Goal: Task Accomplishment & Management: Manage account settings

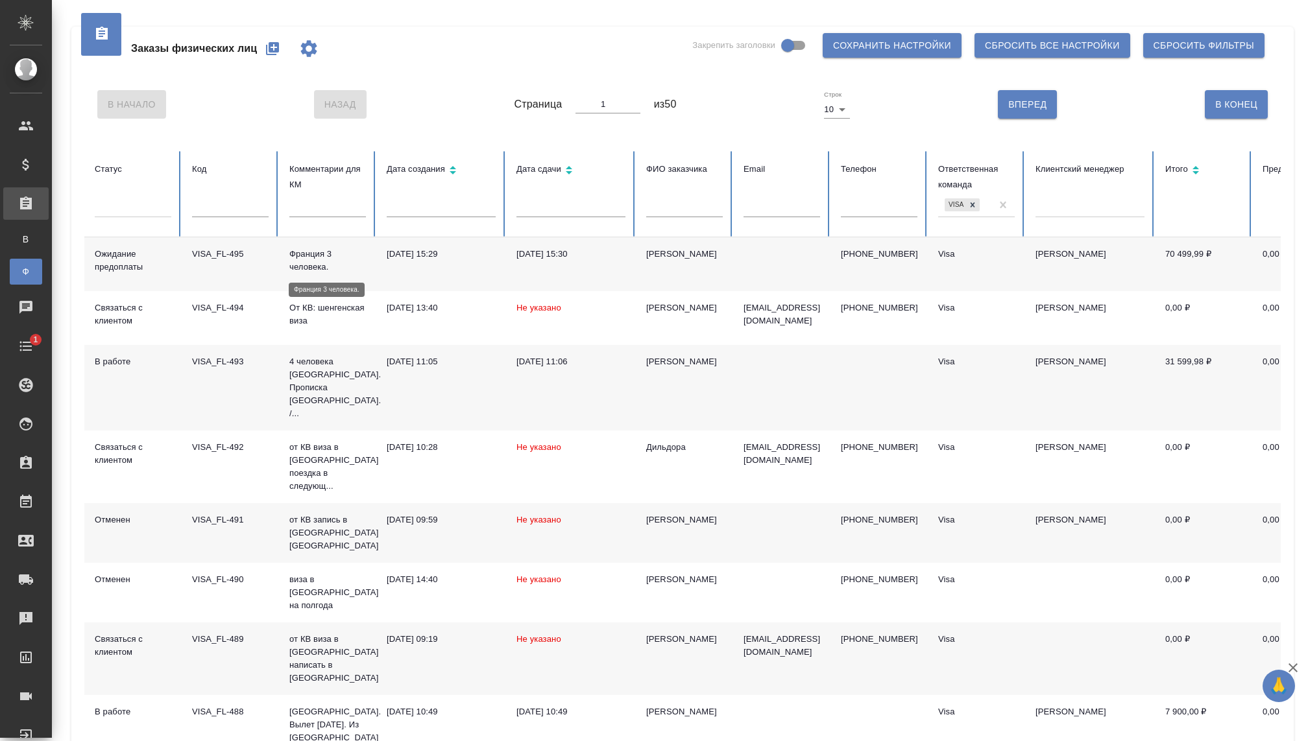
click at [328, 263] on p "Франция 3 человека." at bounding box center [327, 261] width 77 height 26
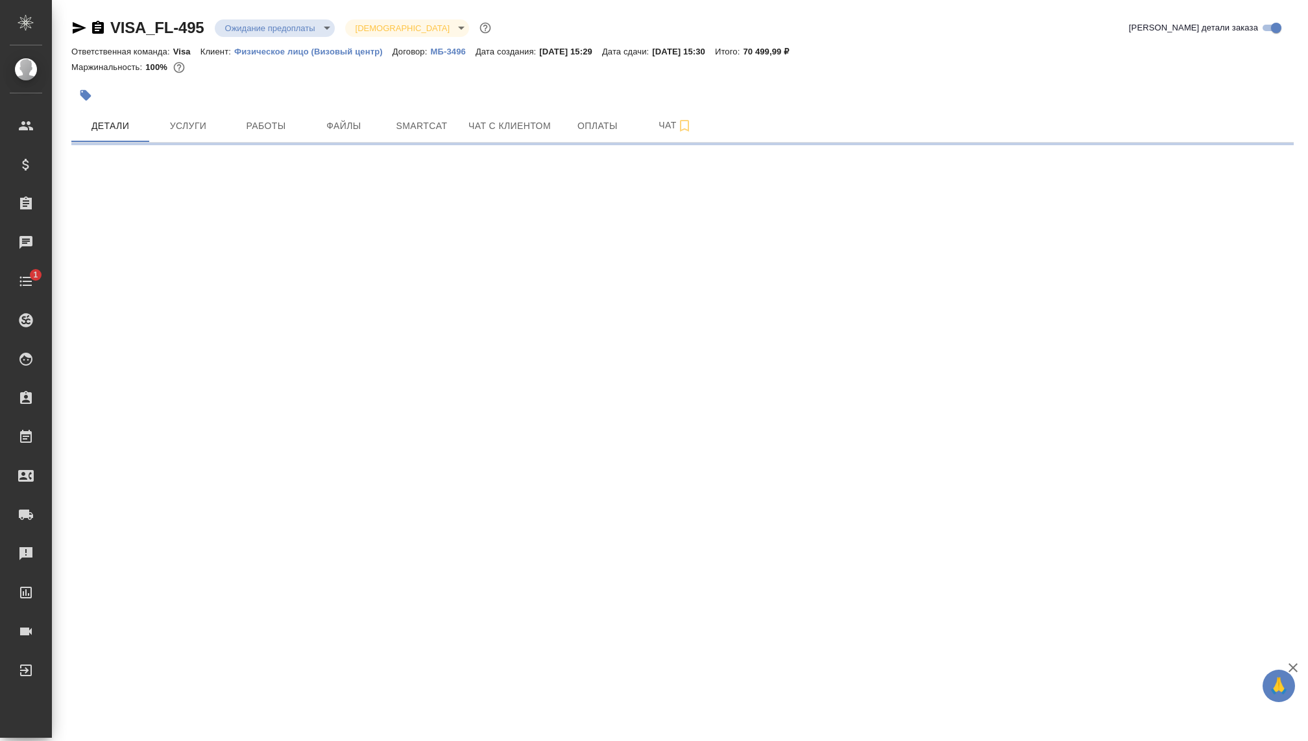
select select "RU"
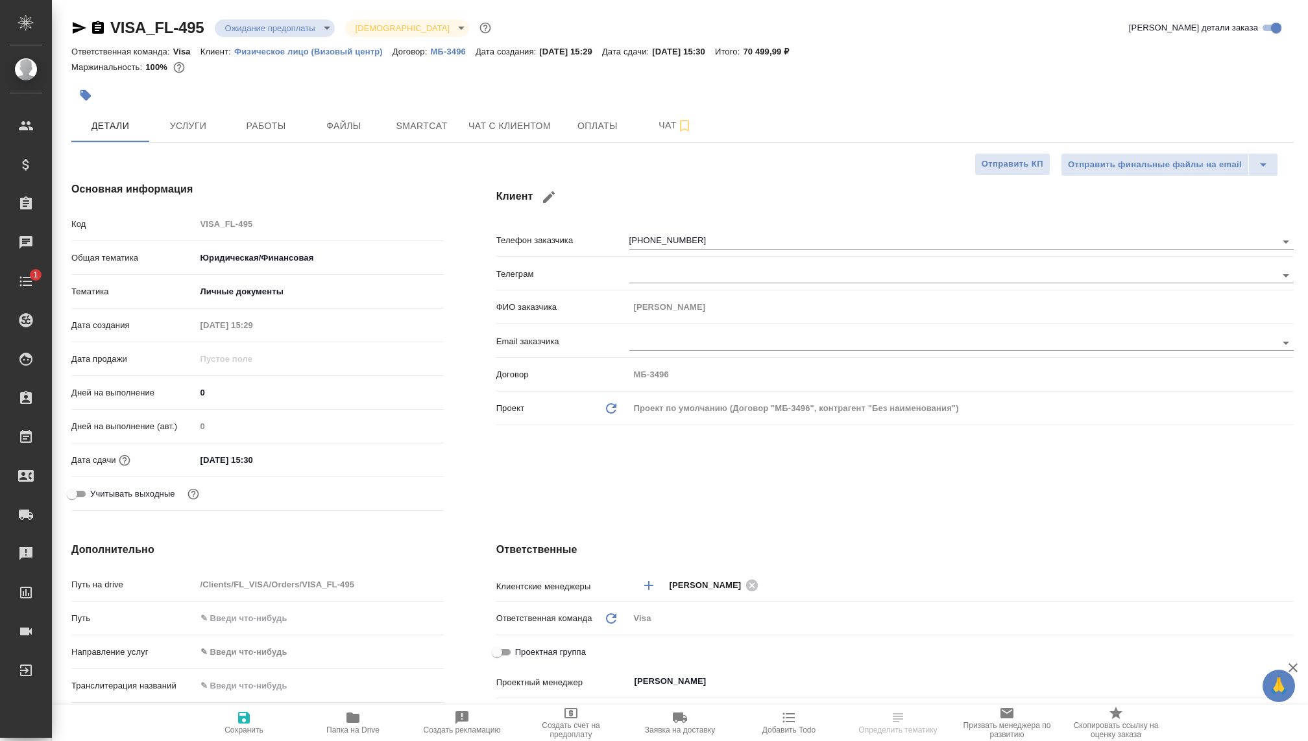
type textarea "x"
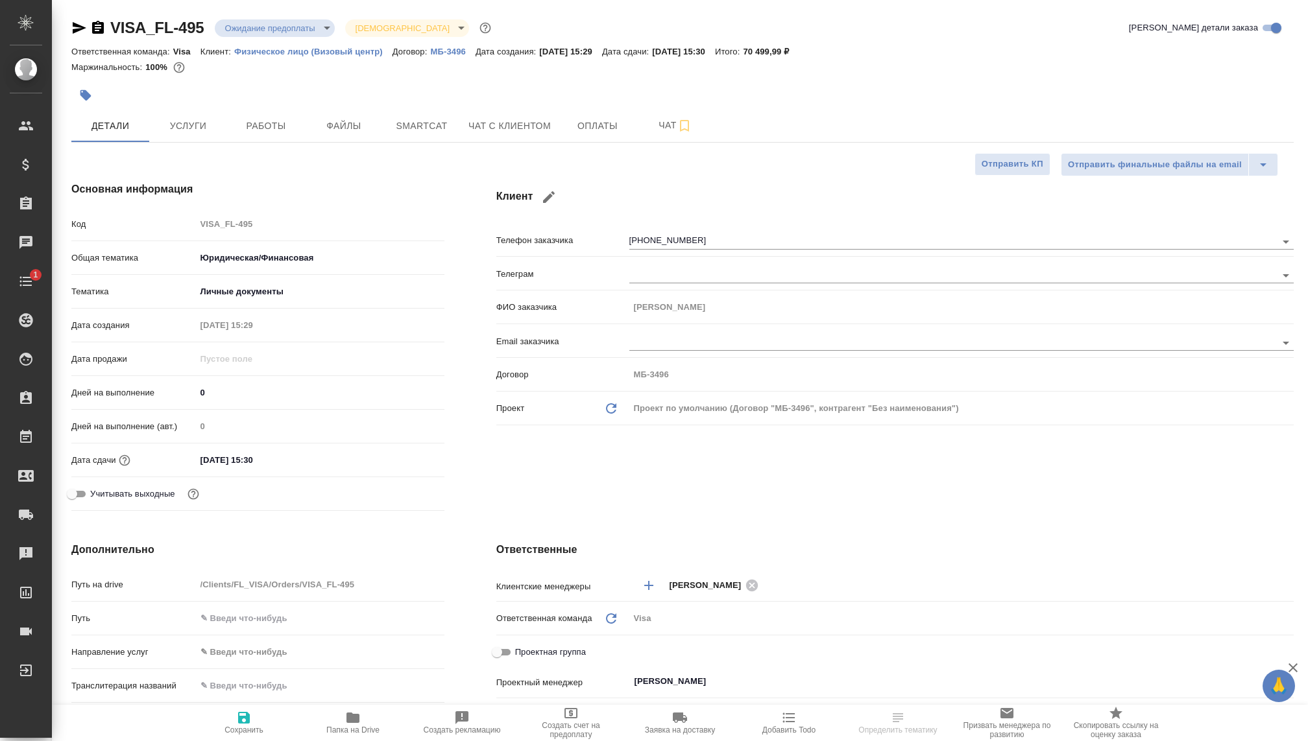
type textarea "x"
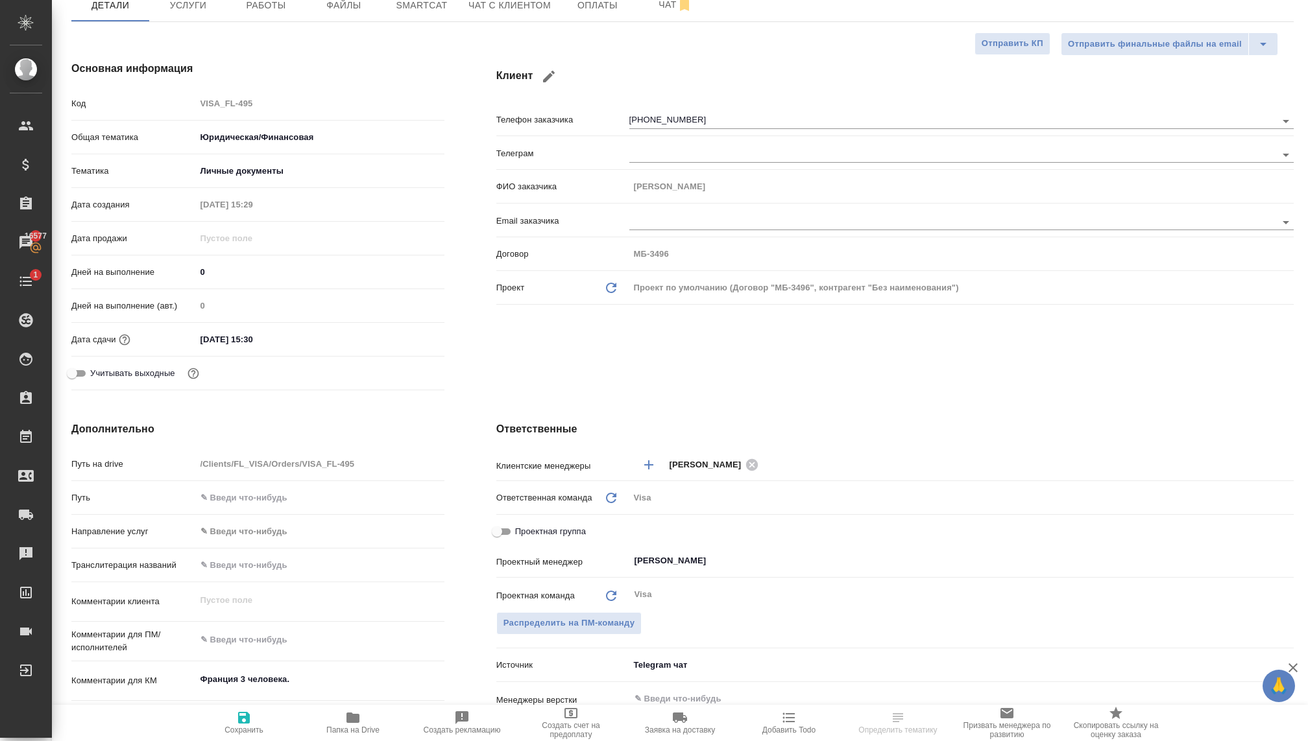
scroll to position [45, 0]
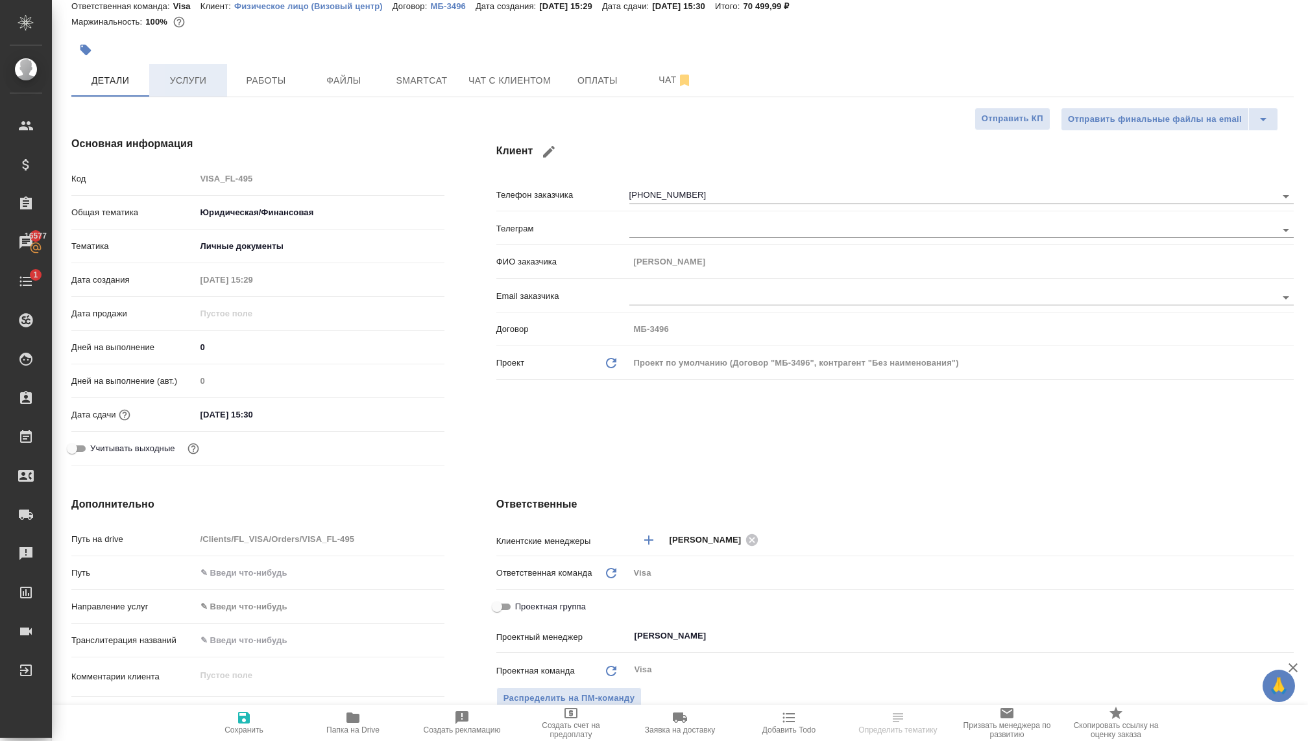
click at [173, 83] on span "Услуги" at bounding box center [188, 81] width 62 height 16
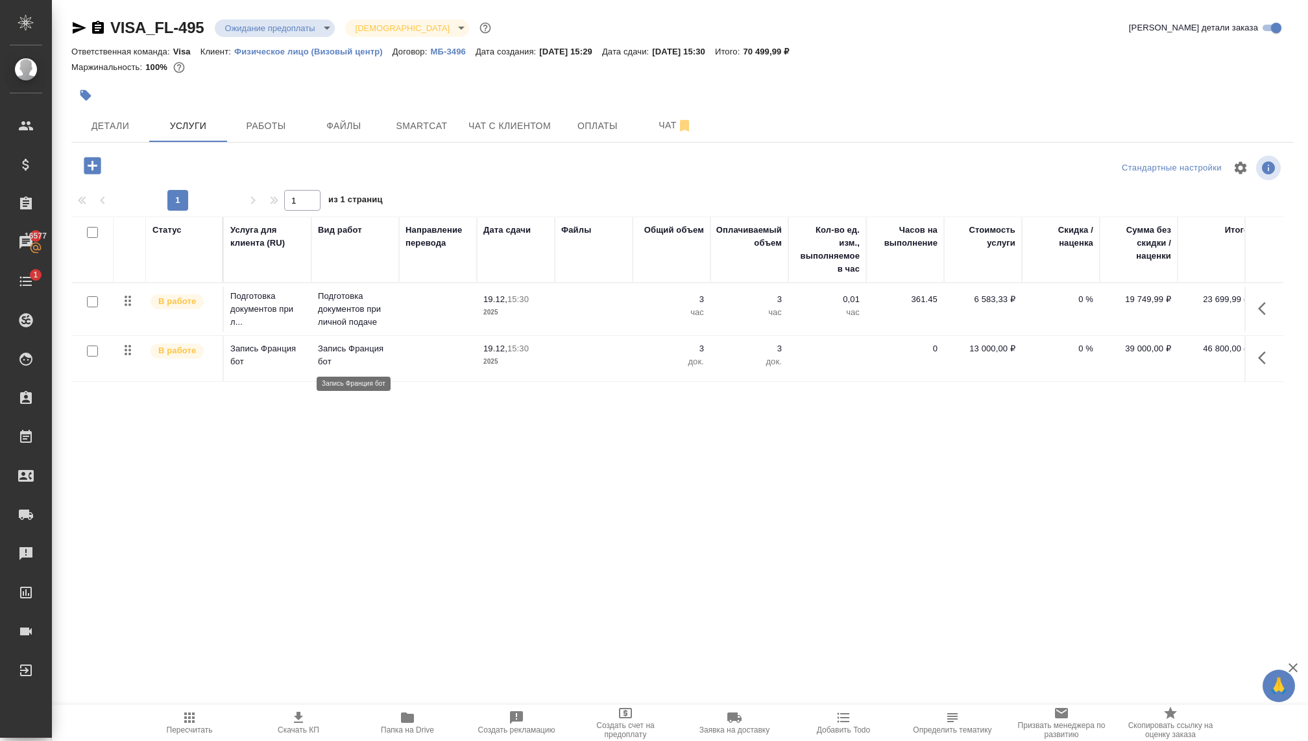
click at [323, 356] on p "Запись Франция бот" at bounding box center [355, 356] width 75 height 26
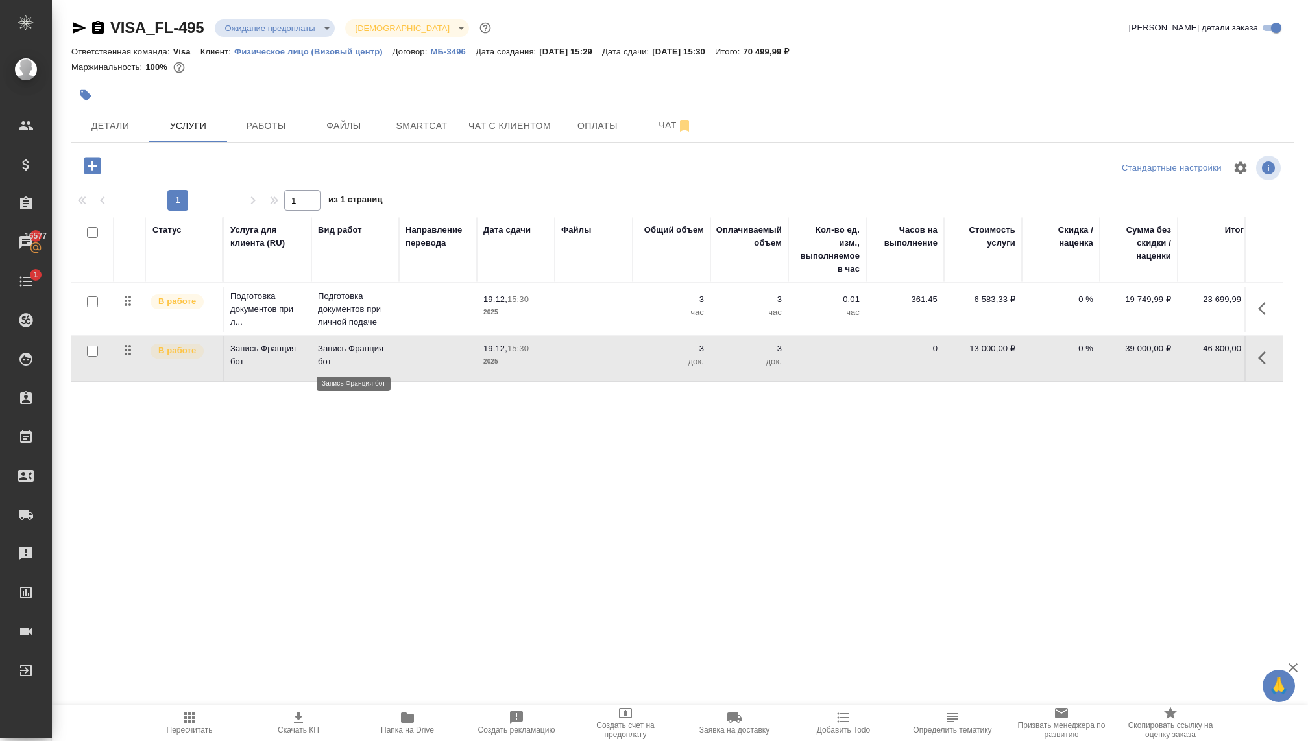
click at [323, 356] on p "Запись Франция бот" at bounding box center [355, 356] width 75 height 26
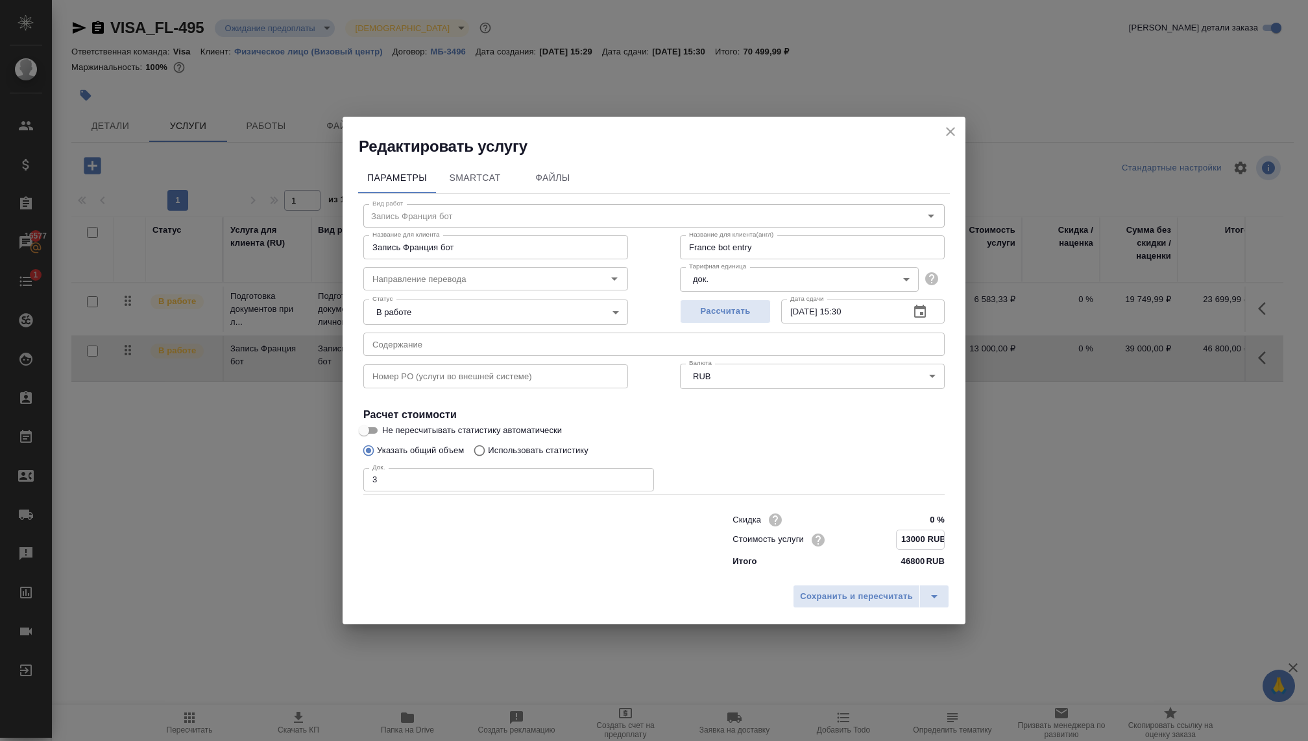
click at [903, 548] on input "13000 RUB" at bounding box center [920, 540] width 47 height 19
type input "1 RUB"
type input "3000 RUB"
click at [873, 602] on span "Сохранить и пересчитать" at bounding box center [856, 596] width 113 height 15
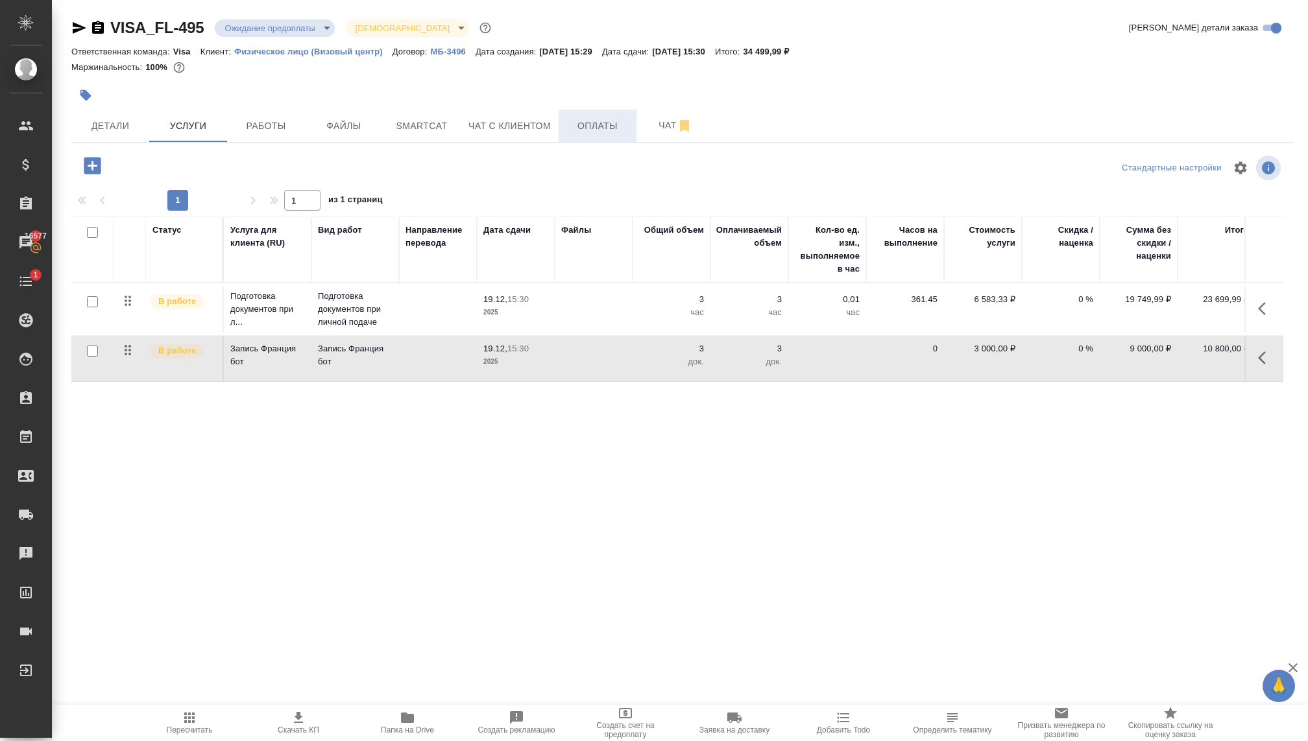
click at [583, 132] on span "Оплаты" at bounding box center [597, 126] width 62 height 16
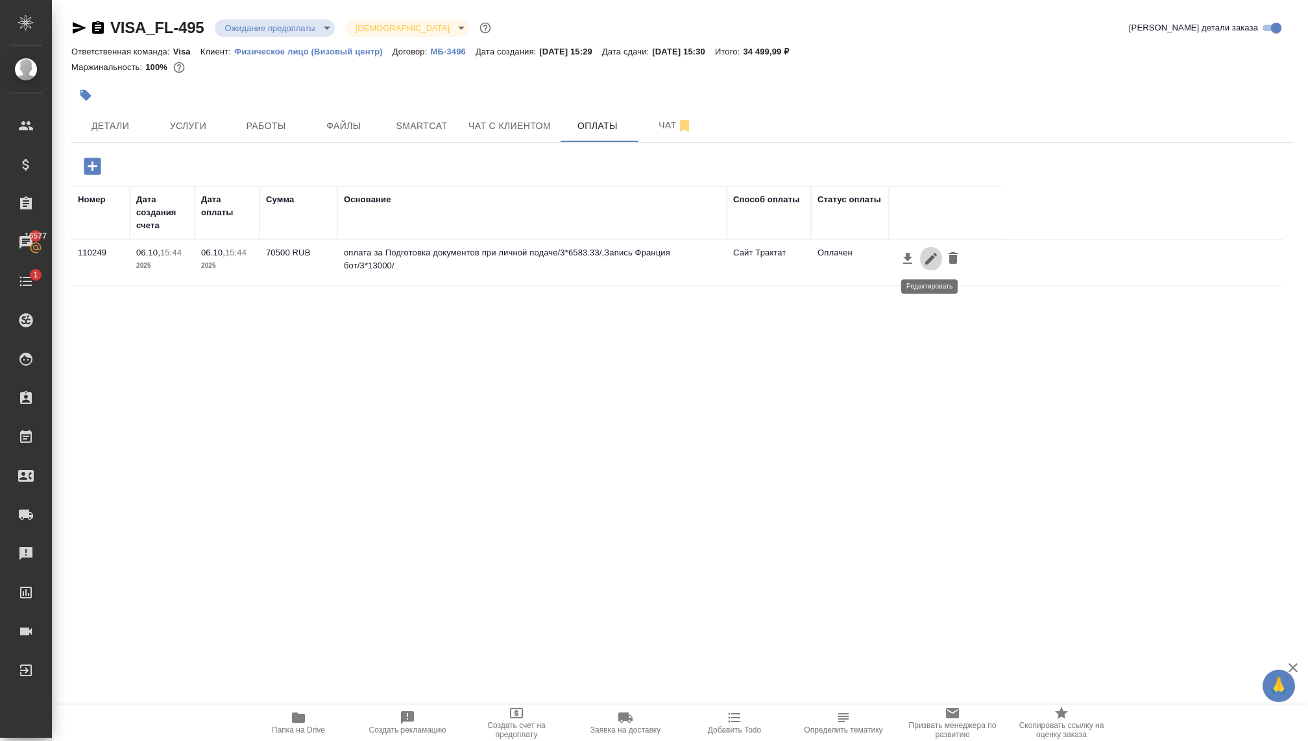
click at [930, 258] on icon "button" at bounding box center [931, 259] width 12 height 12
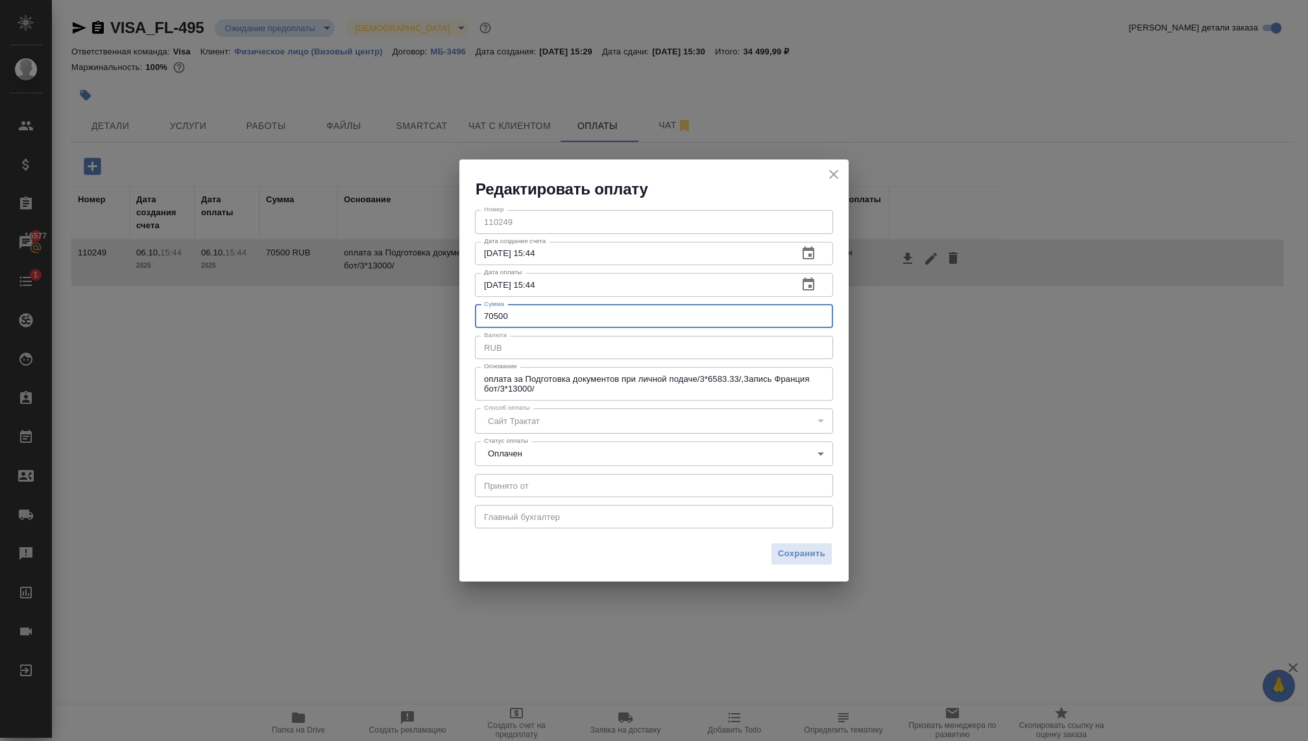
click at [558, 313] on input "70500" at bounding box center [654, 316] width 358 height 23
drag, startPoint x: 536, startPoint y: 319, endPoint x: 452, endPoint y: 319, distance: 84.3
click at [452, 319] on div "Редактировать оплату Номер 110249 Номер Дата создания счета 06.10.2025 15:44 Да…" at bounding box center [654, 370] width 1308 height 741
type input "23700"
click at [789, 557] on span "Сохранить" at bounding box center [801, 554] width 47 height 15
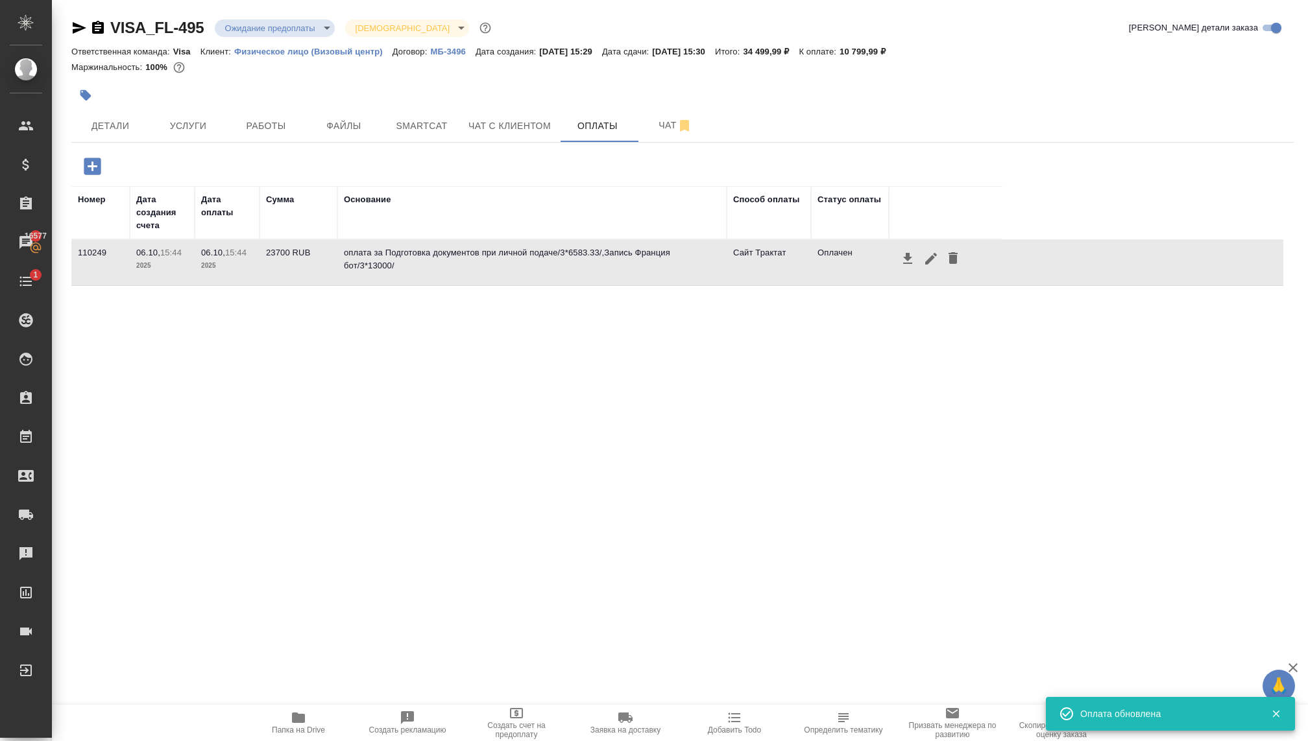
click at [91, 164] on icon "button" at bounding box center [92, 166] width 23 height 23
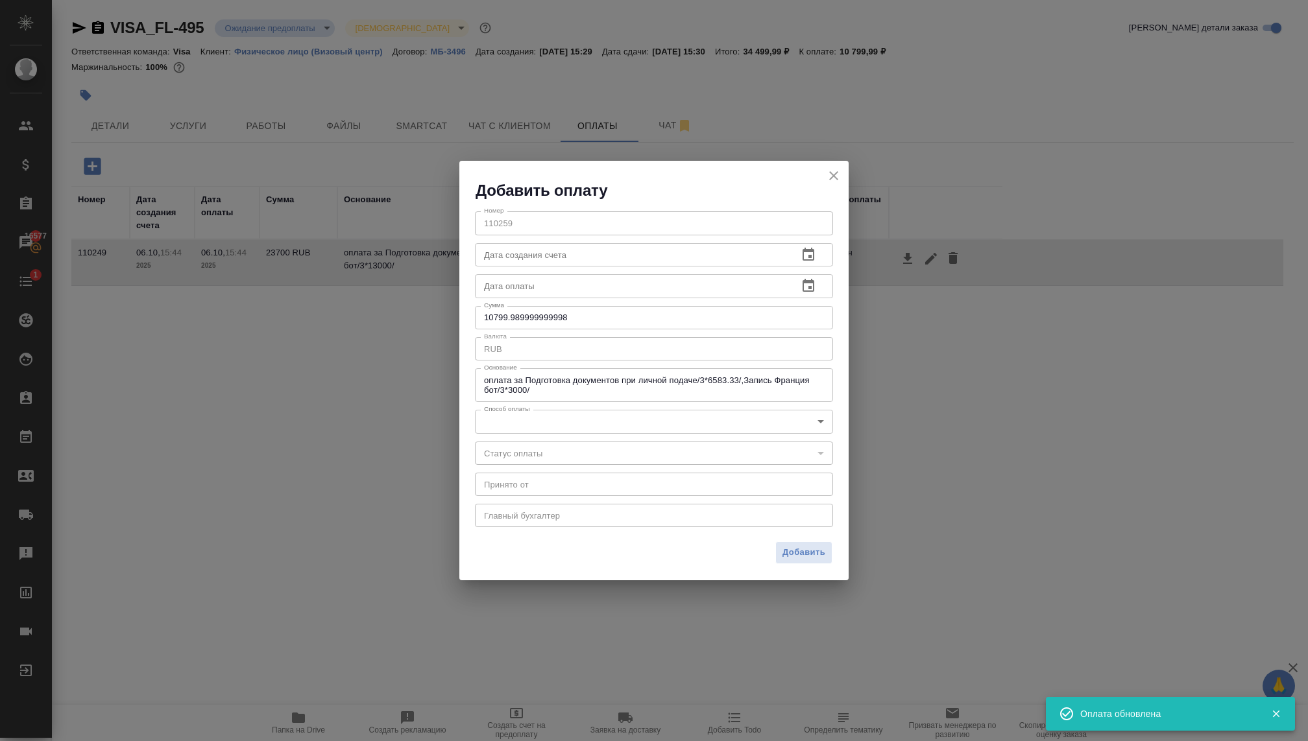
click at [518, 423] on body "🙏 .cls-1 fill:#fff; AWATERA Kovaleva Ekaterina Клиенты Спецификации Заказы 1657…" at bounding box center [654, 370] width 1308 height 741
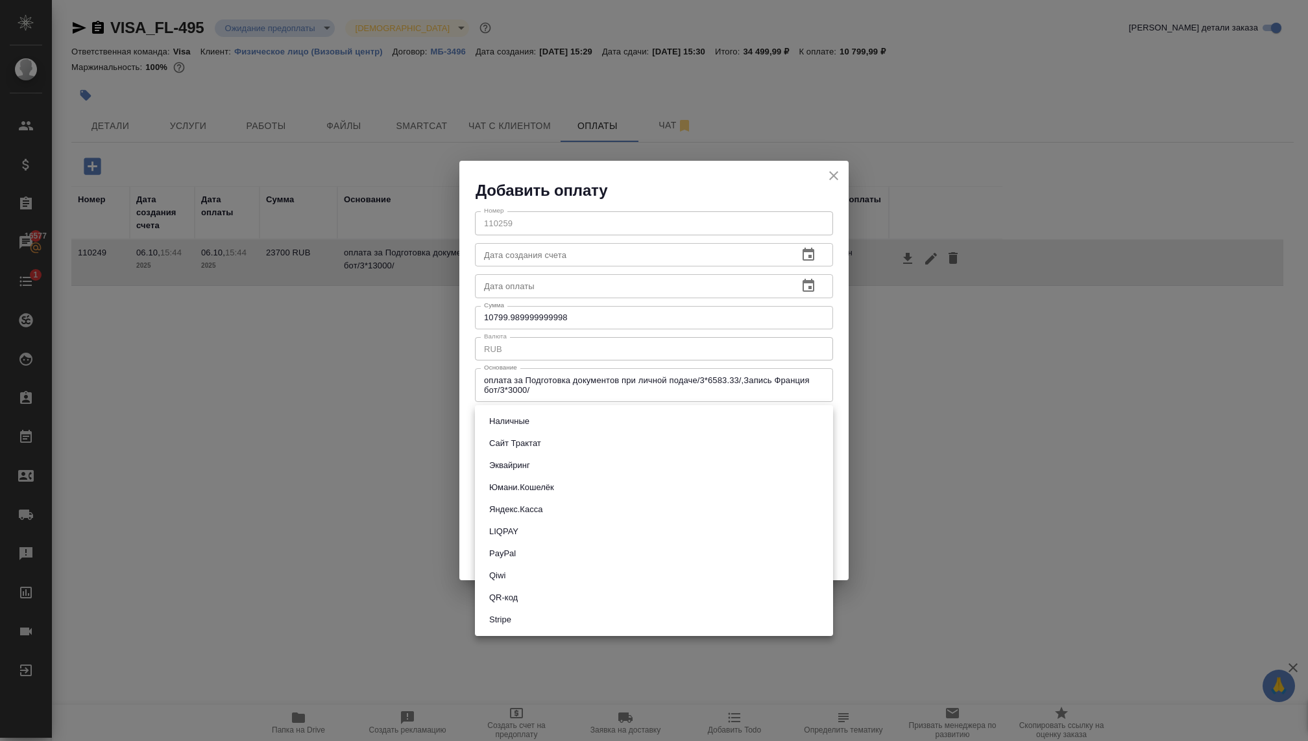
click at [575, 317] on div at bounding box center [654, 370] width 1308 height 741
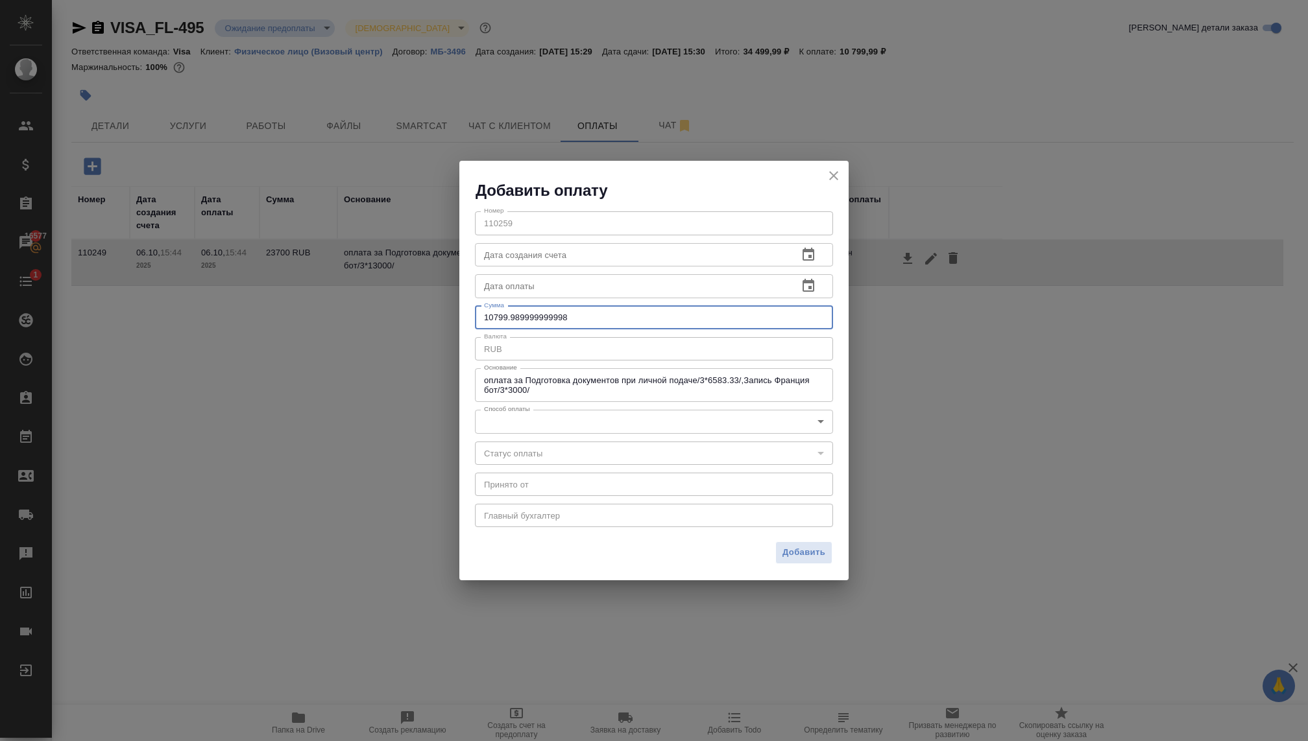
click at [575, 315] on input "10799.989999999998" at bounding box center [654, 317] width 358 height 23
drag, startPoint x: 575, startPoint y: 315, endPoint x: 495, endPoint y: 316, distance: 80.4
click at [495, 317] on input "10799.989999999998" at bounding box center [654, 317] width 358 height 23
type input "10800"
click at [511, 426] on body "🙏 .cls-1 fill:#fff; AWATERA Kovaleva Ekaterina Клиенты Спецификации Заказы 1657…" at bounding box center [654, 370] width 1308 height 741
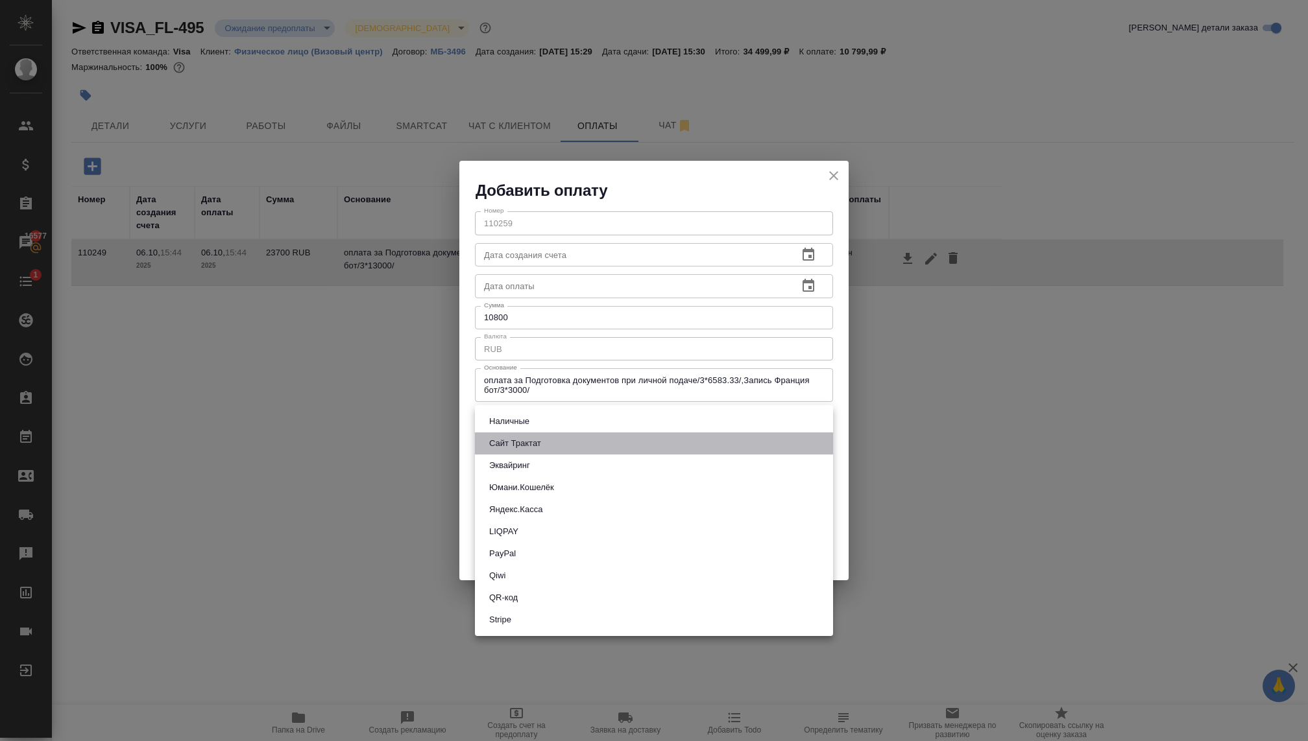
click at [529, 447] on button "Сайт Трактат" at bounding box center [515, 444] width 60 height 14
type input "site-traktat"
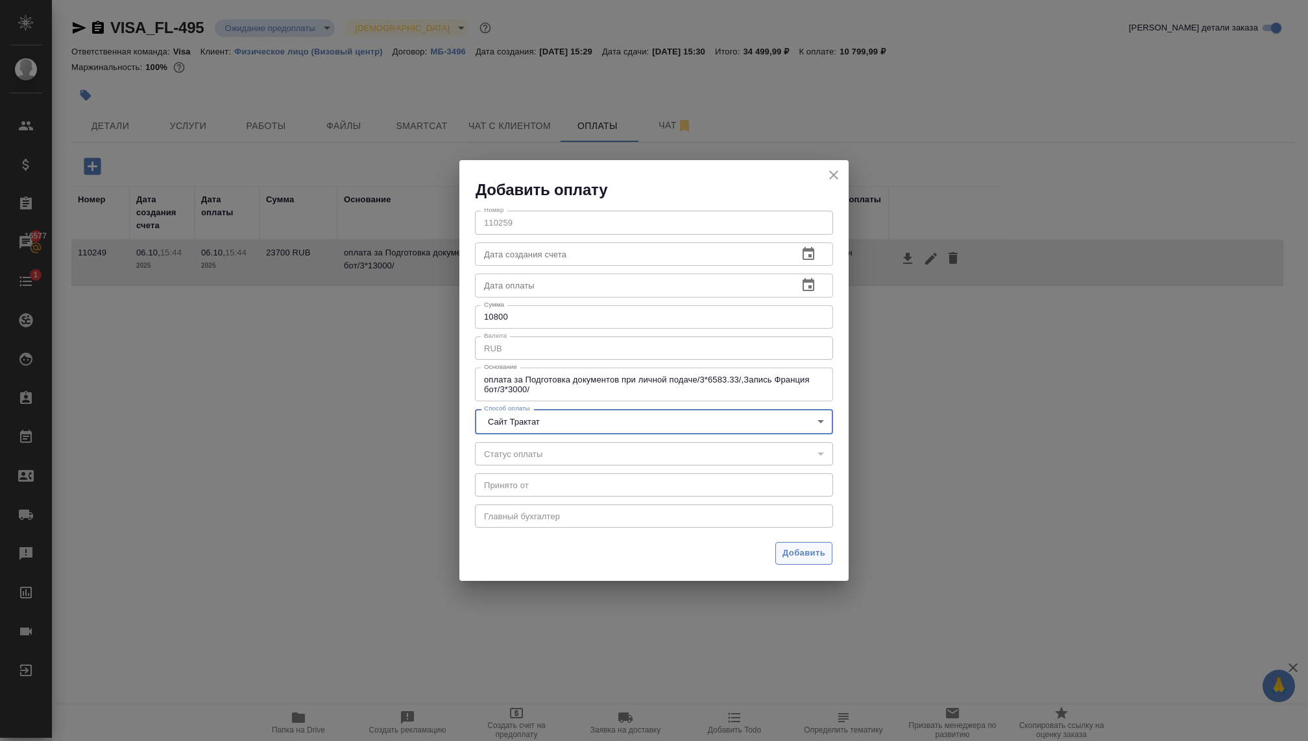
click at [790, 548] on span "Добавить" at bounding box center [803, 553] width 43 height 15
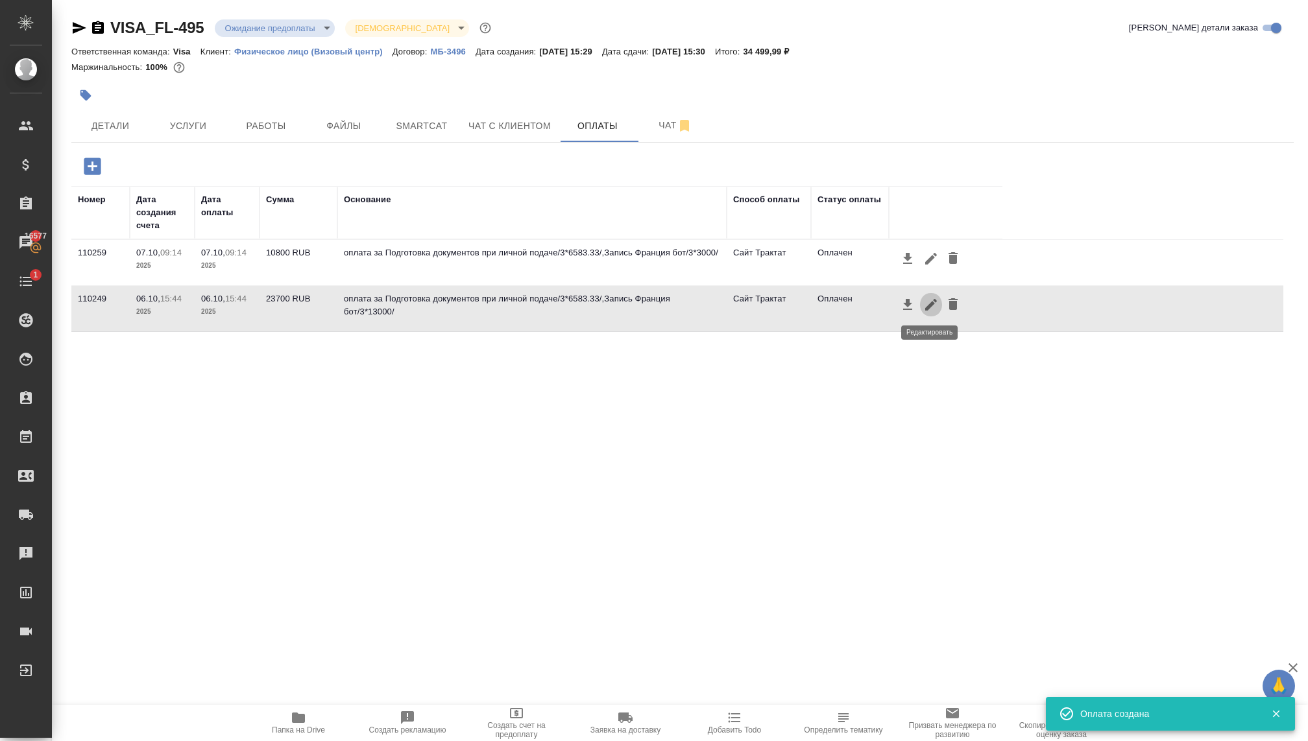
click at [928, 301] on icon "button" at bounding box center [931, 305] width 16 height 16
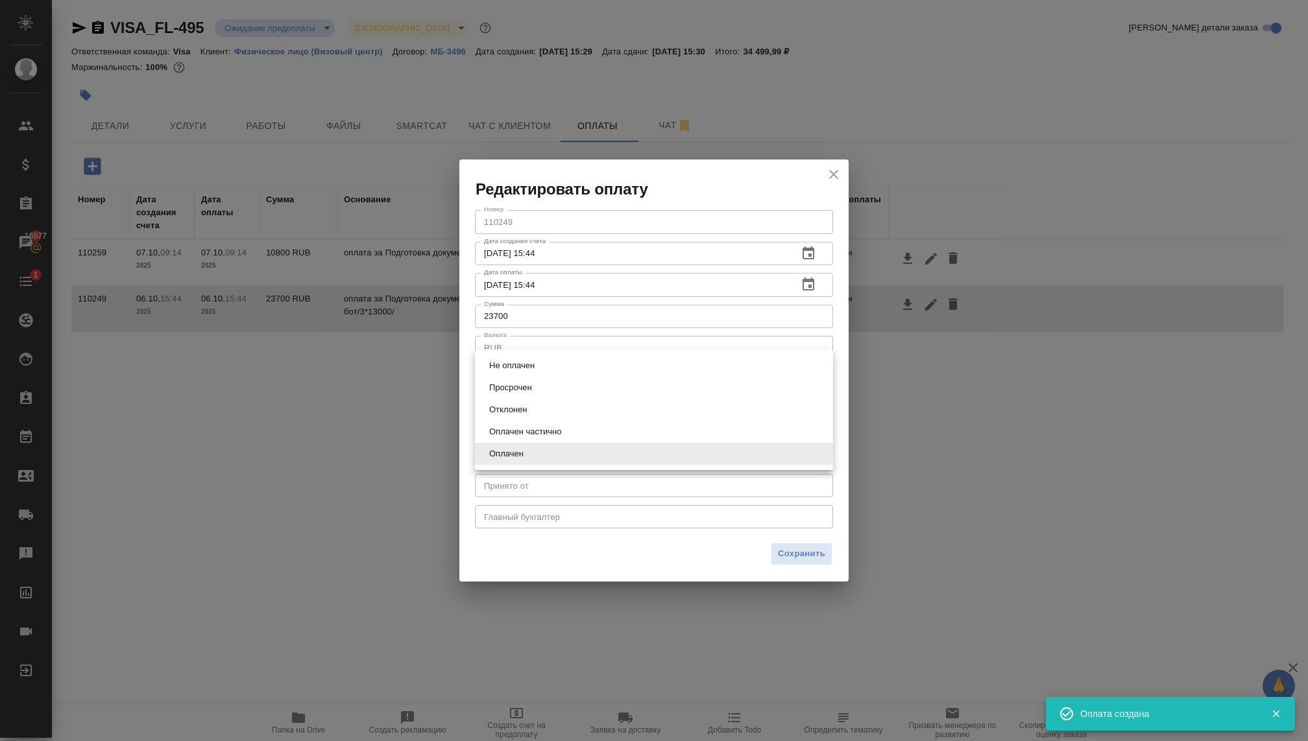
click at [621, 455] on body "🙏 .cls-1 fill:#fff; AWATERA Kovaleva Ekaterina Клиенты Спецификации Заказы 1657…" at bounding box center [654, 370] width 1308 height 741
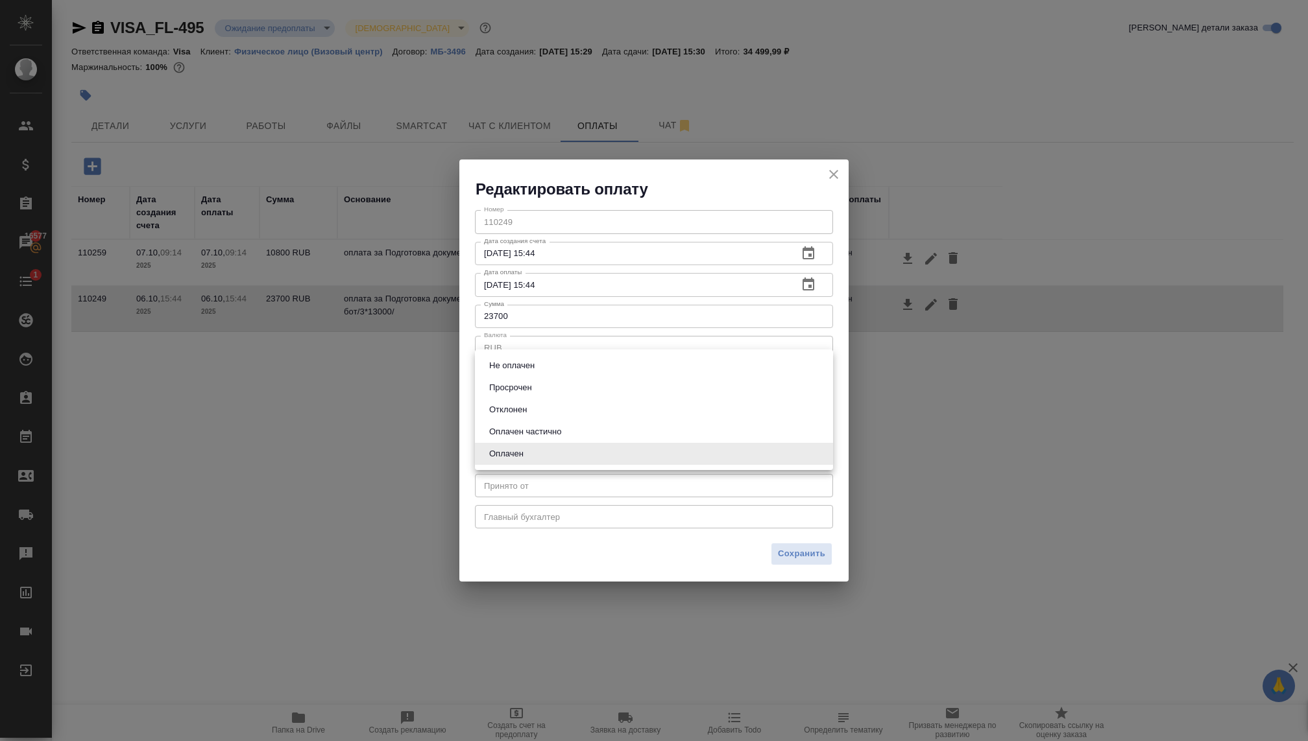
click at [544, 359] on li "Не оплачен" at bounding box center [654, 366] width 358 height 22
type input "notPayed"
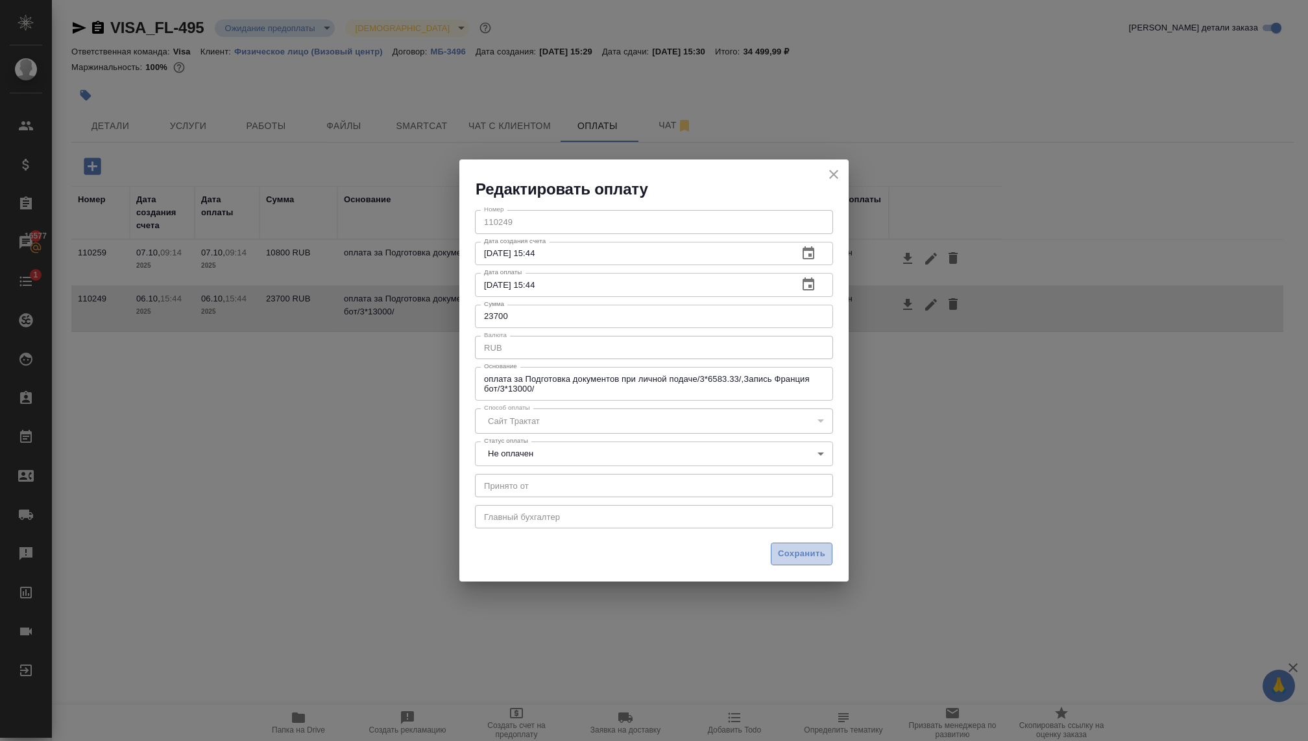
click at [805, 551] on span "Сохранить" at bounding box center [801, 554] width 47 height 15
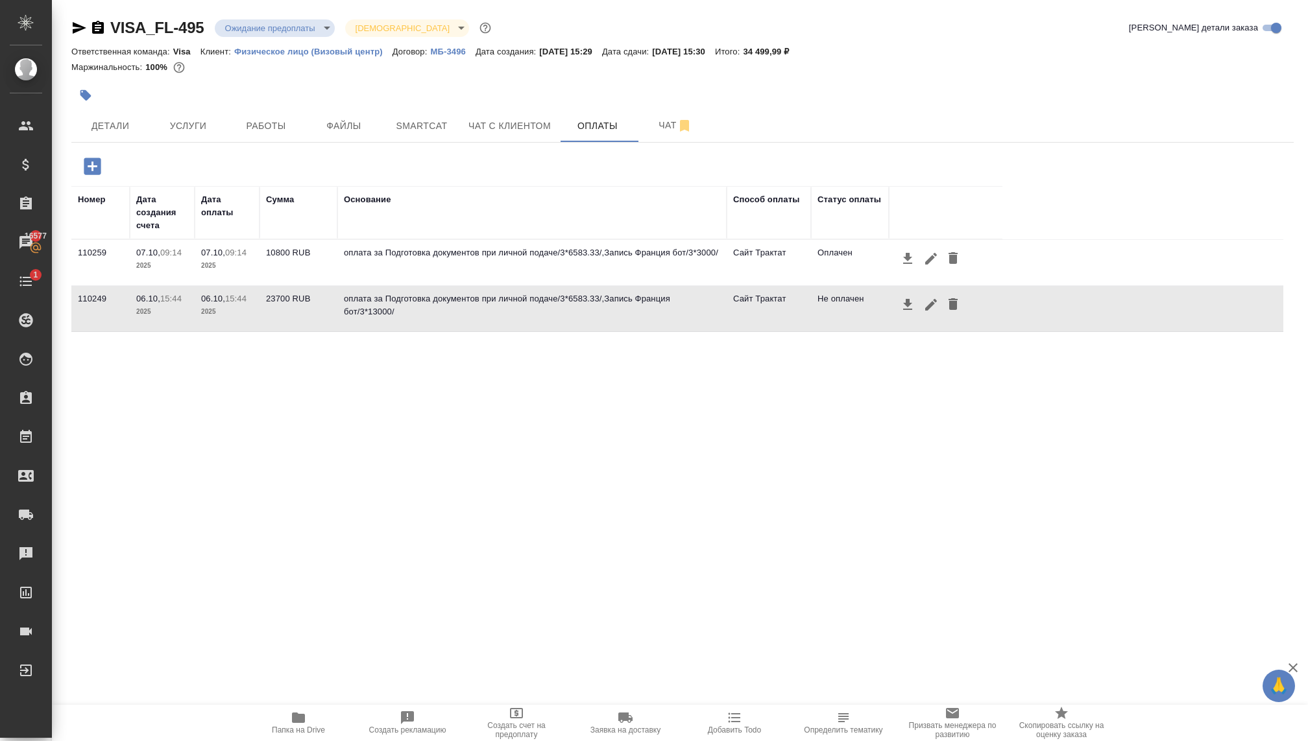
click at [928, 305] on icon "button" at bounding box center [931, 305] width 12 height 12
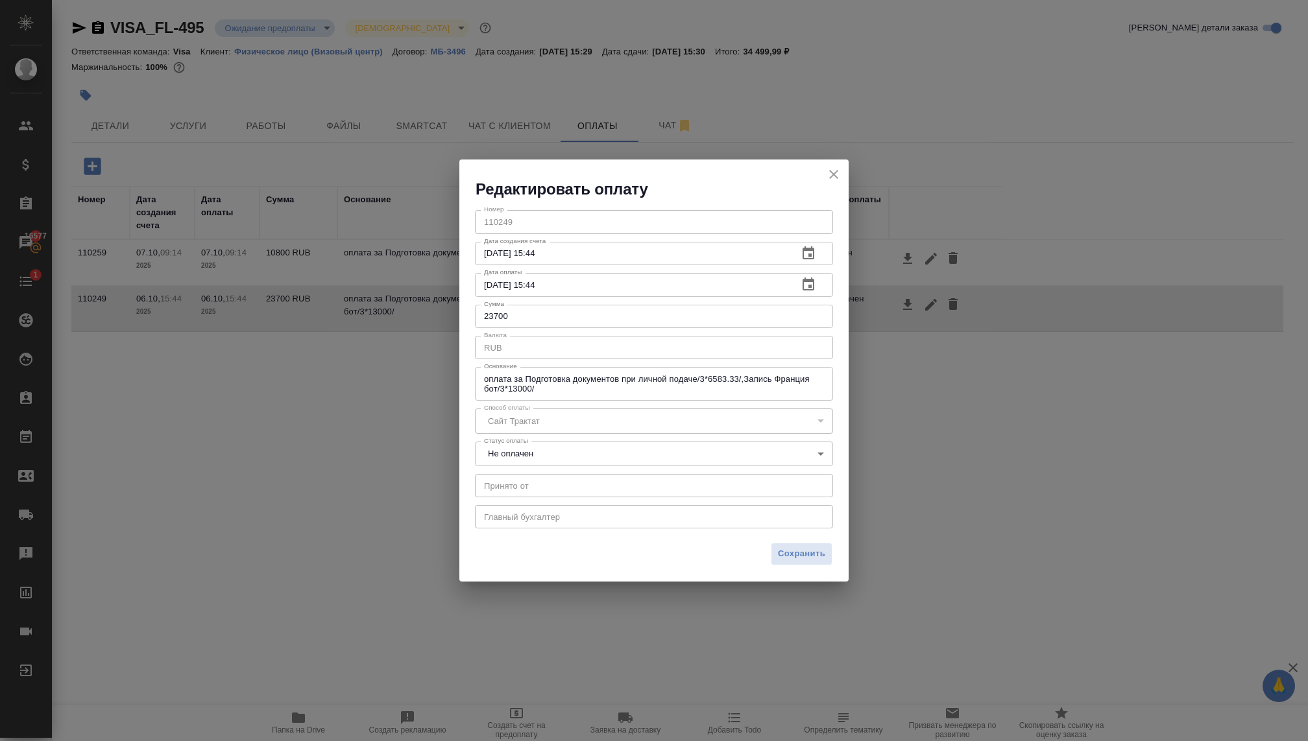
click at [616, 452] on body "🙏 .cls-1 fill:#fff; AWATERA Kovaleva Ekaterina Клиенты Спецификации Заказы 1657…" at bounding box center [654, 370] width 1308 height 741
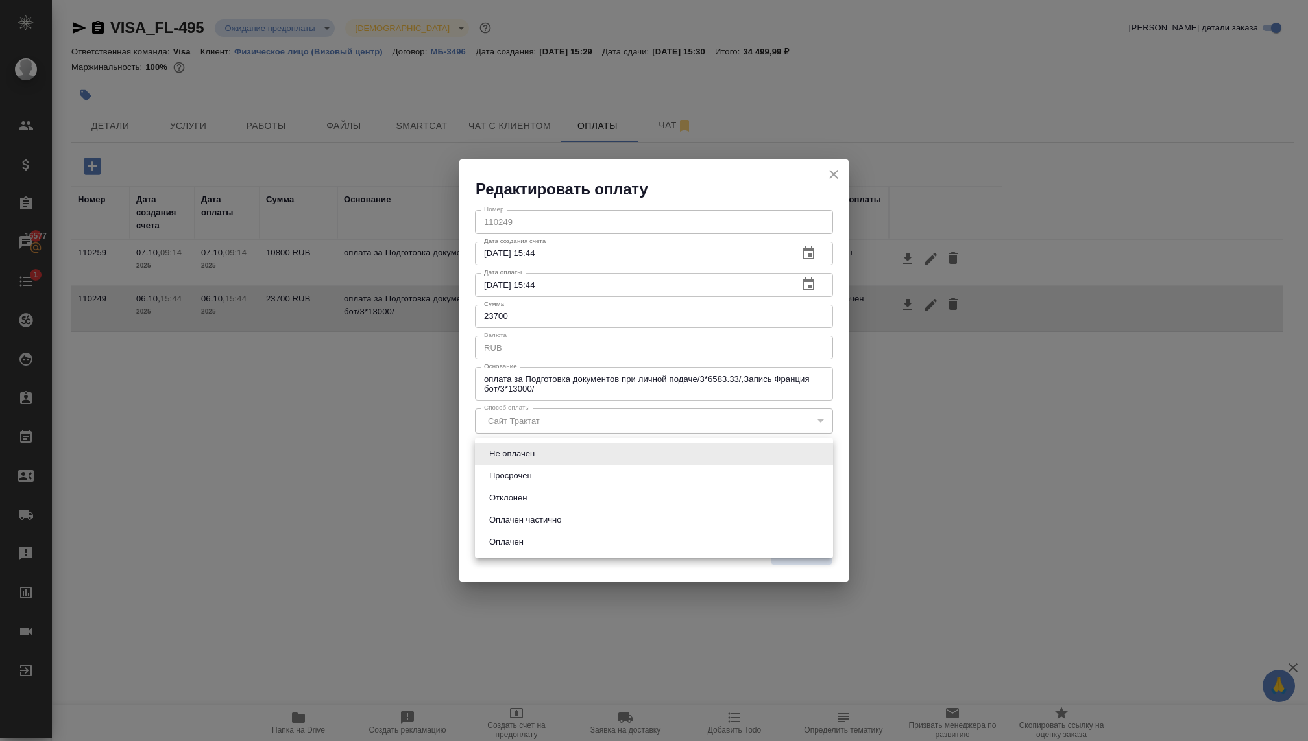
click at [546, 544] on li "Оплачен" at bounding box center [654, 542] width 358 height 22
type input "payed"
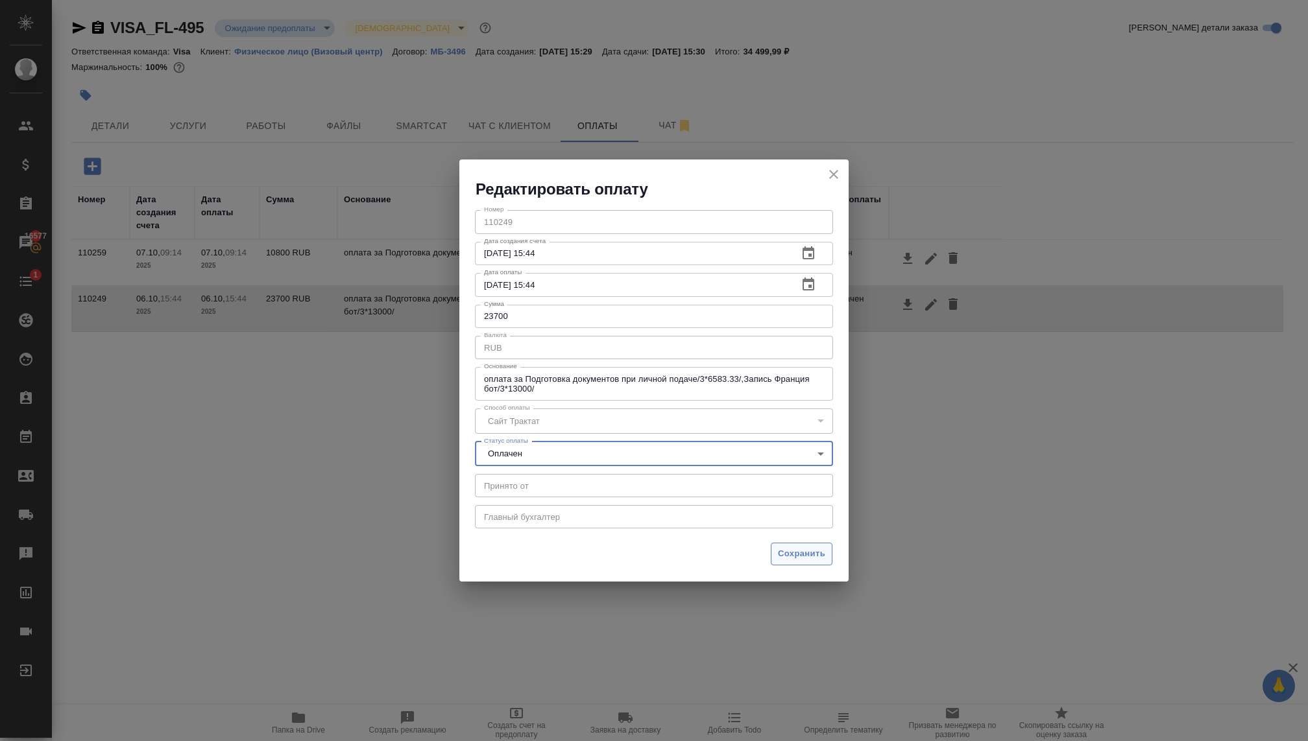
click at [778, 555] on span "Сохранить" at bounding box center [801, 554] width 47 height 15
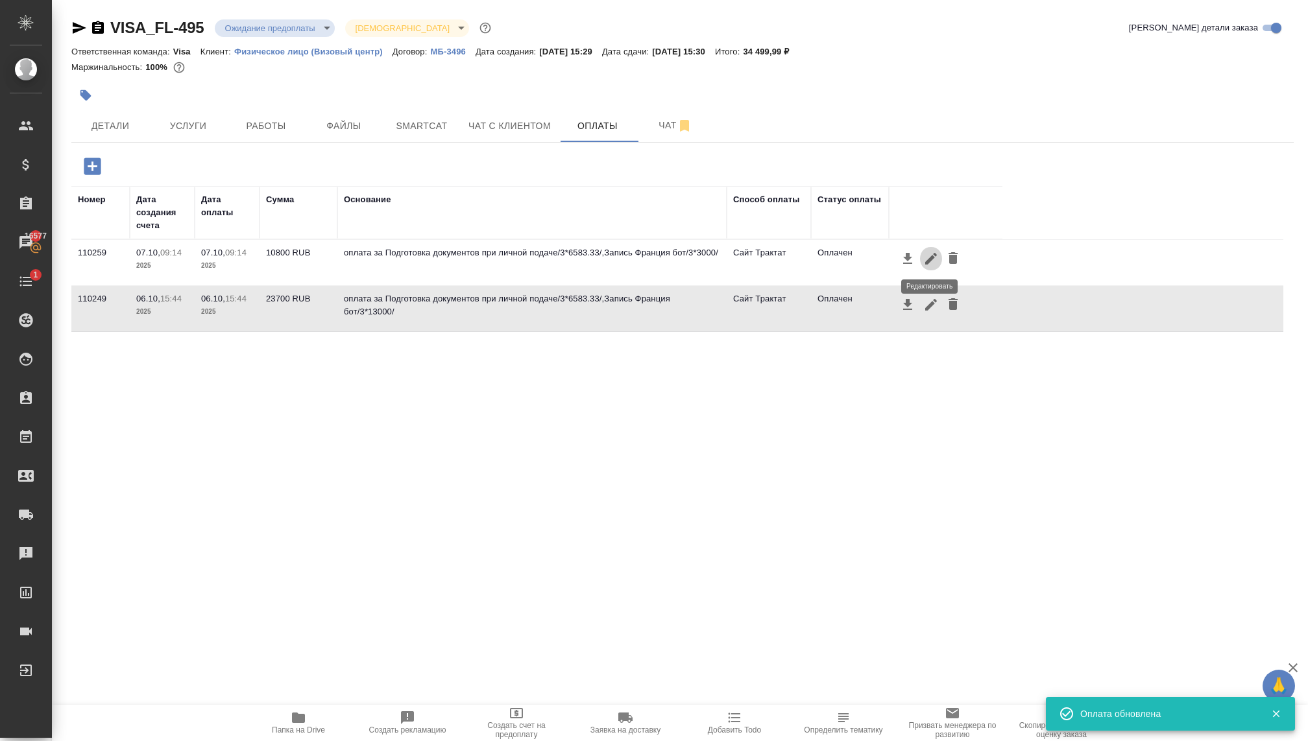
click at [926, 258] on icon "button" at bounding box center [931, 259] width 16 height 16
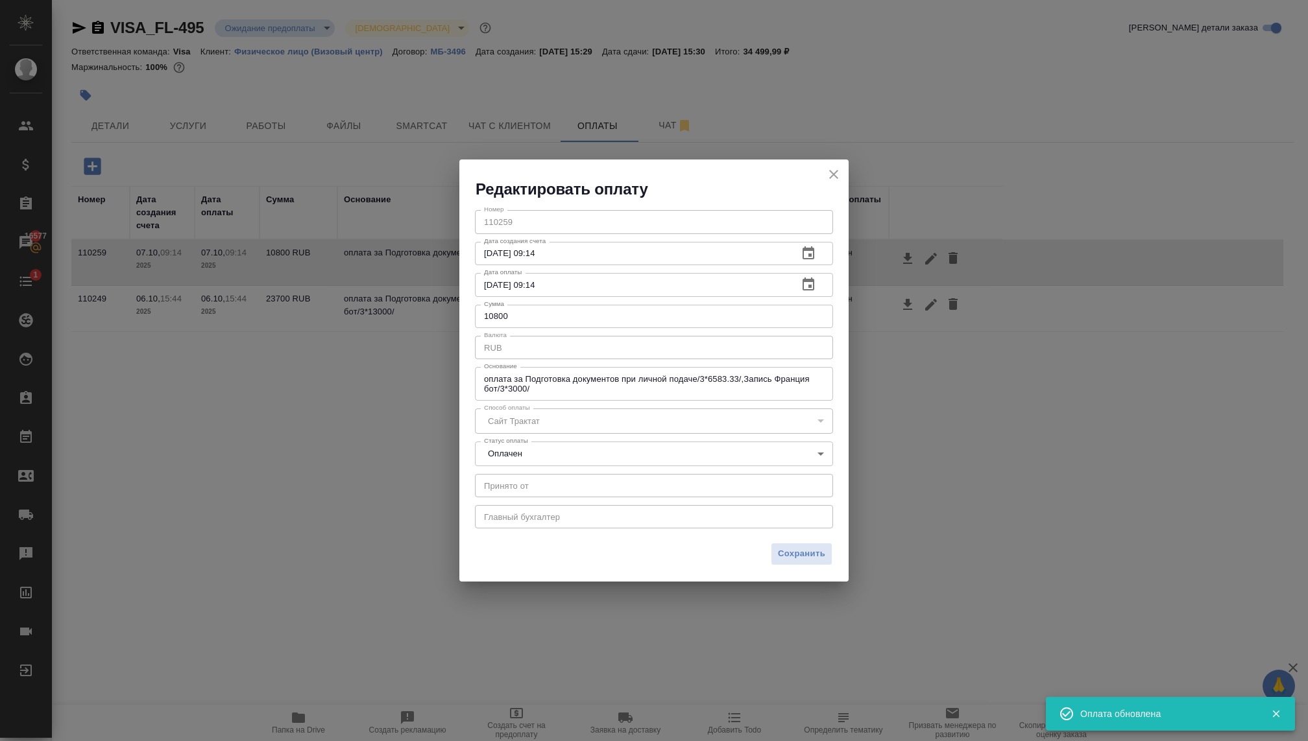
click at [547, 451] on body "🙏 .cls-1 fill:#fff; AWATERA Kovaleva Ekaterina Клиенты Спецификации Заказы 1657…" at bounding box center [654, 370] width 1308 height 741
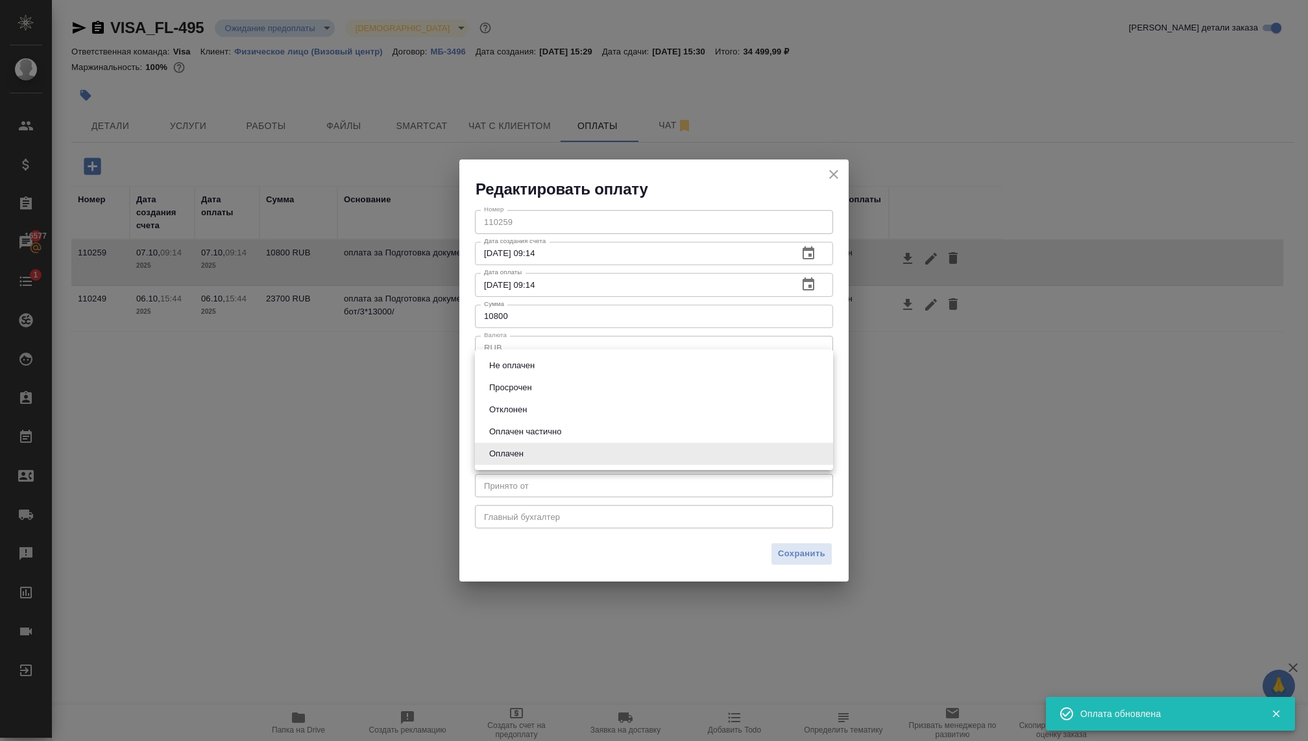
click at [523, 363] on button "Не оплачен" at bounding box center [511, 366] width 53 height 14
type input "notPayed"
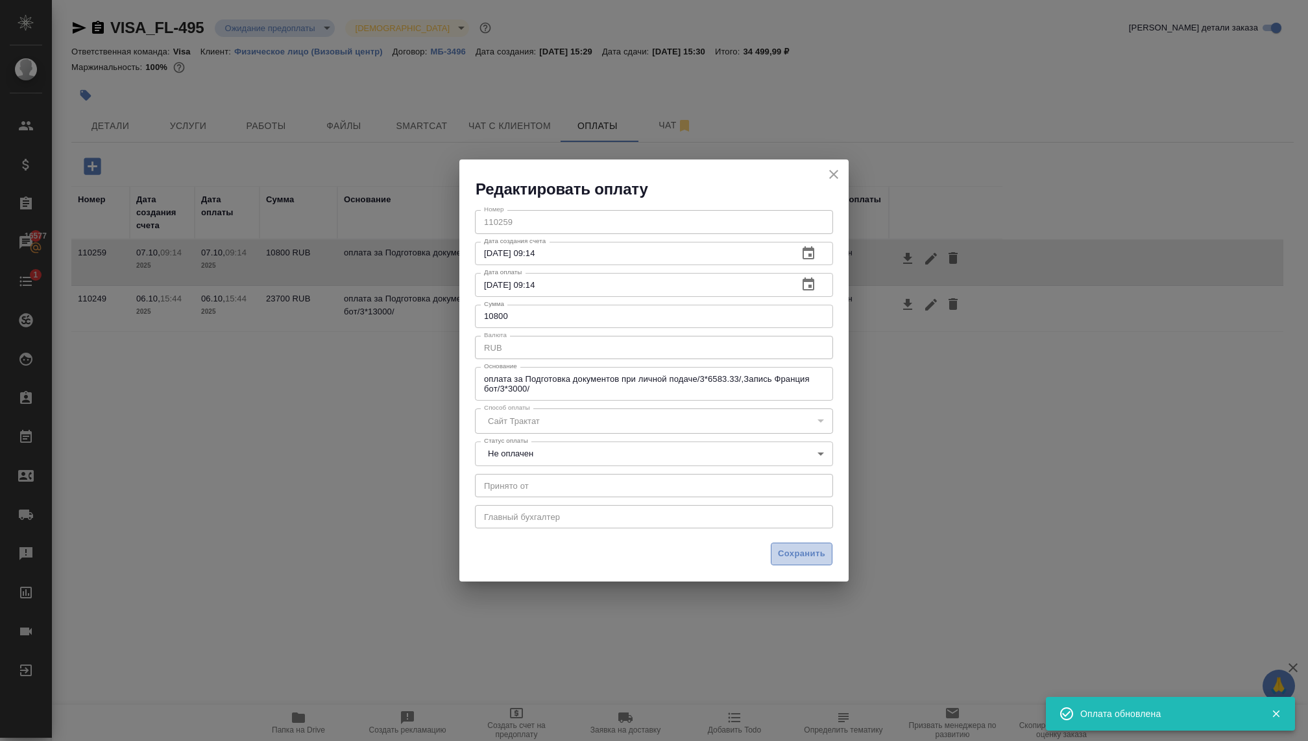
click at [786, 550] on span "Сохранить" at bounding box center [801, 554] width 47 height 15
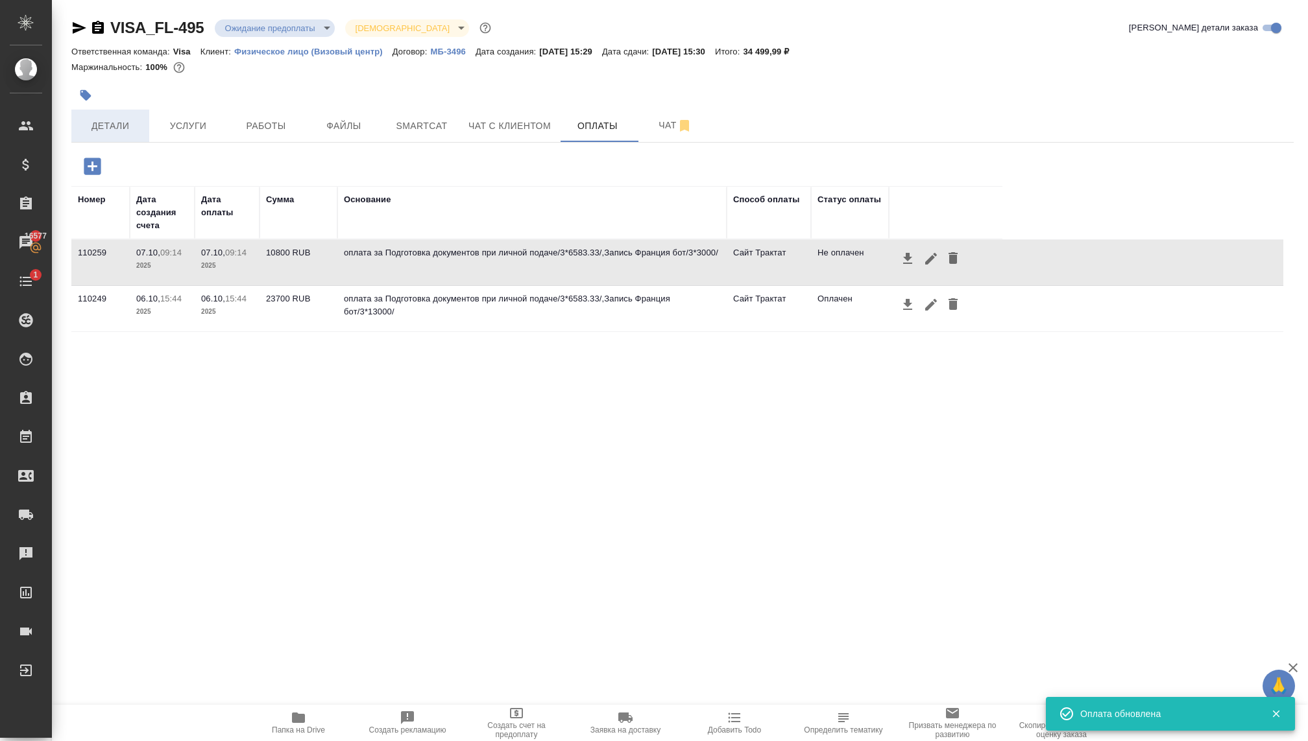
click at [119, 113] on button "Детали" at bounding box center [110, 126] width 78 height 32
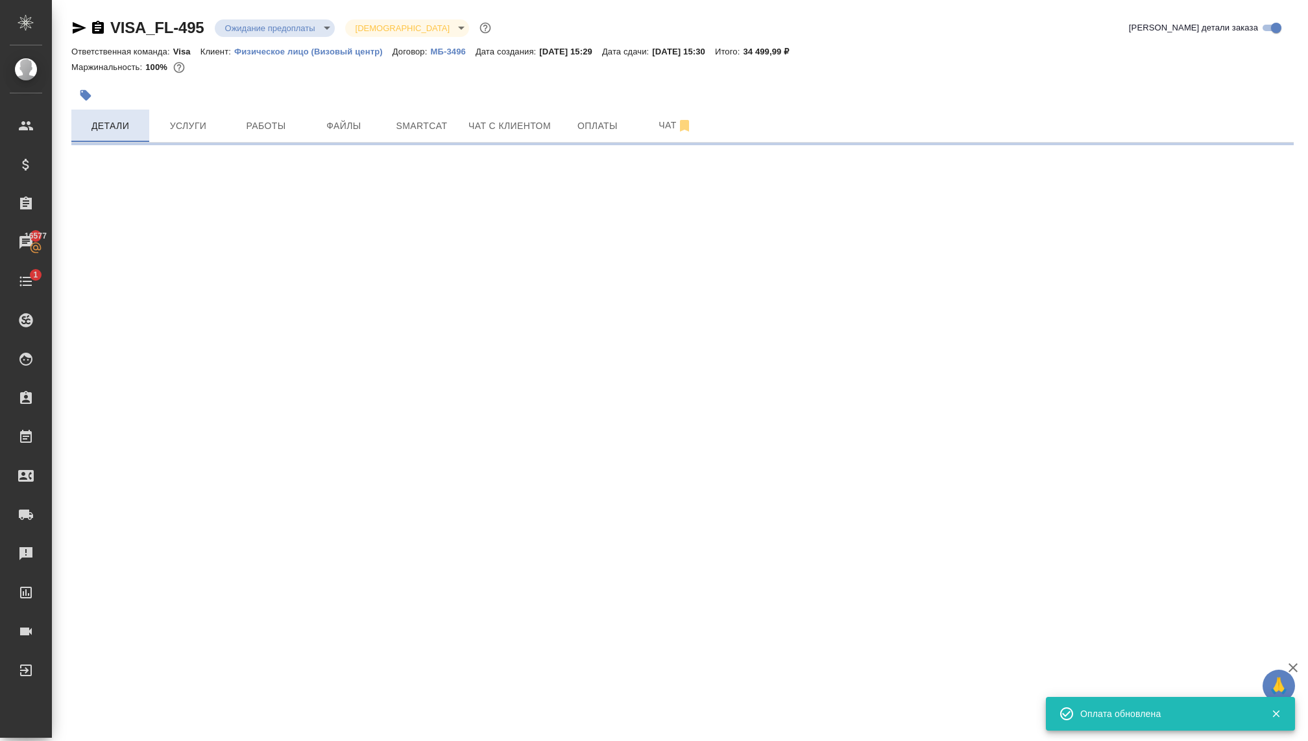
select select "RU"
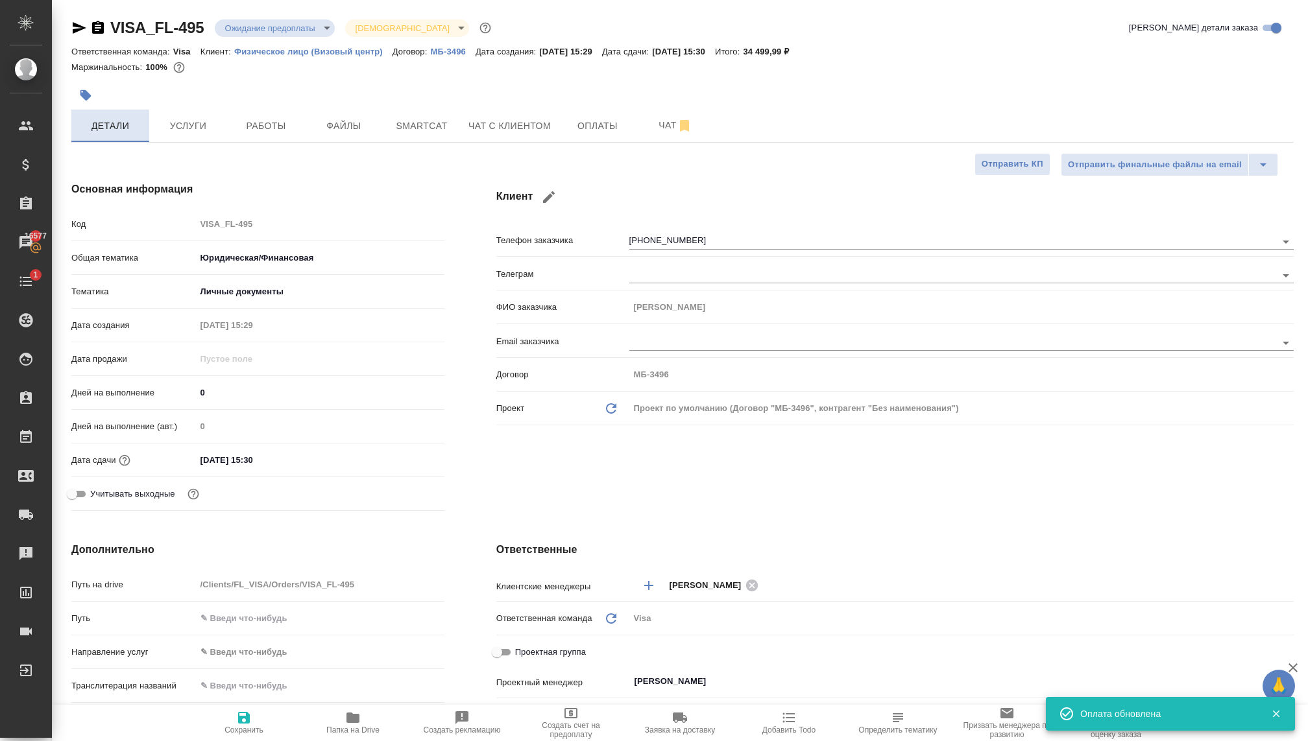
type textarea "x"
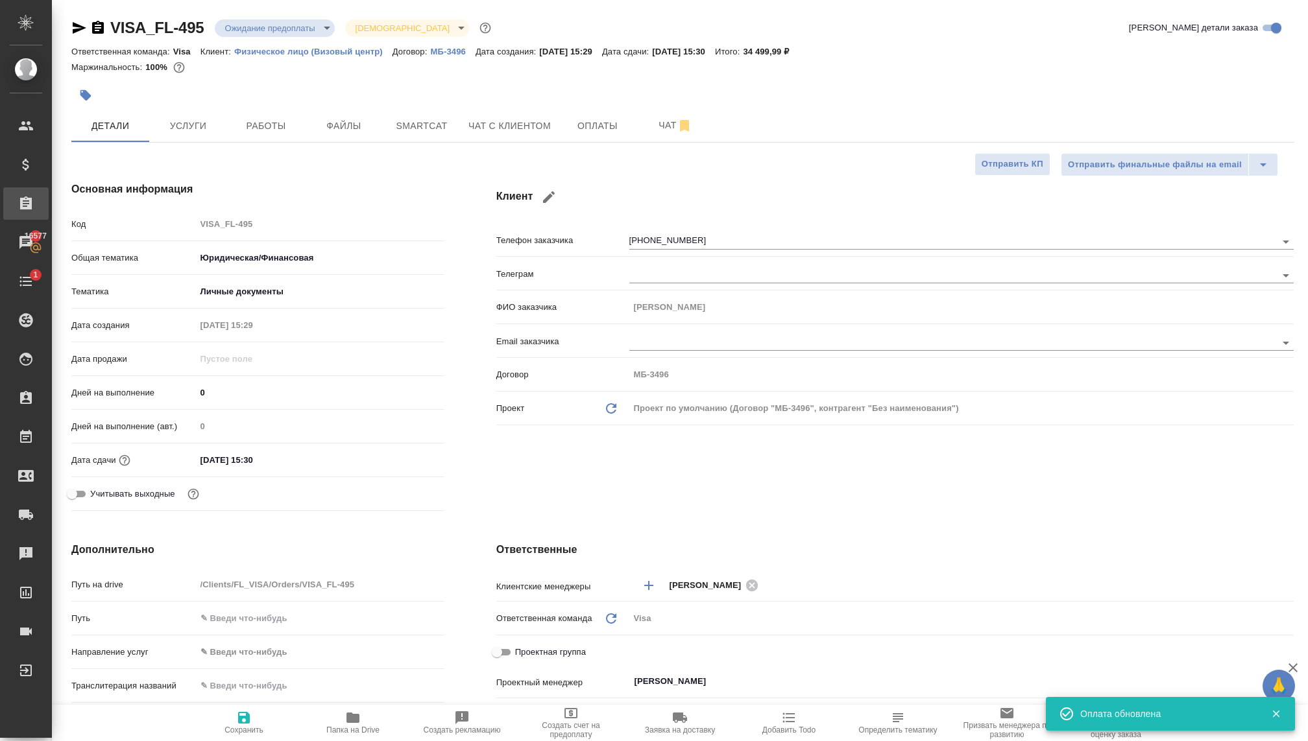
type textarea "x"
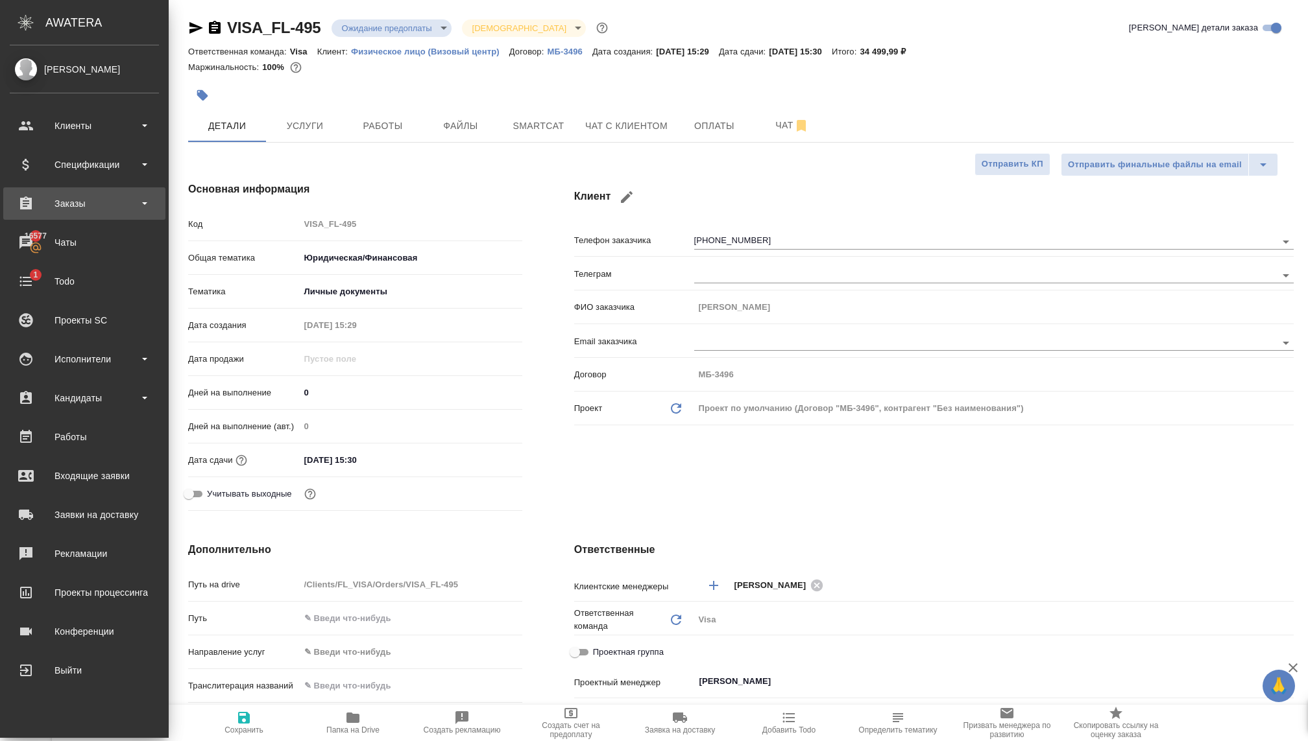
click at [36, 210] on div "Заказы" at bounding box center [84, 203] width 149 height 19
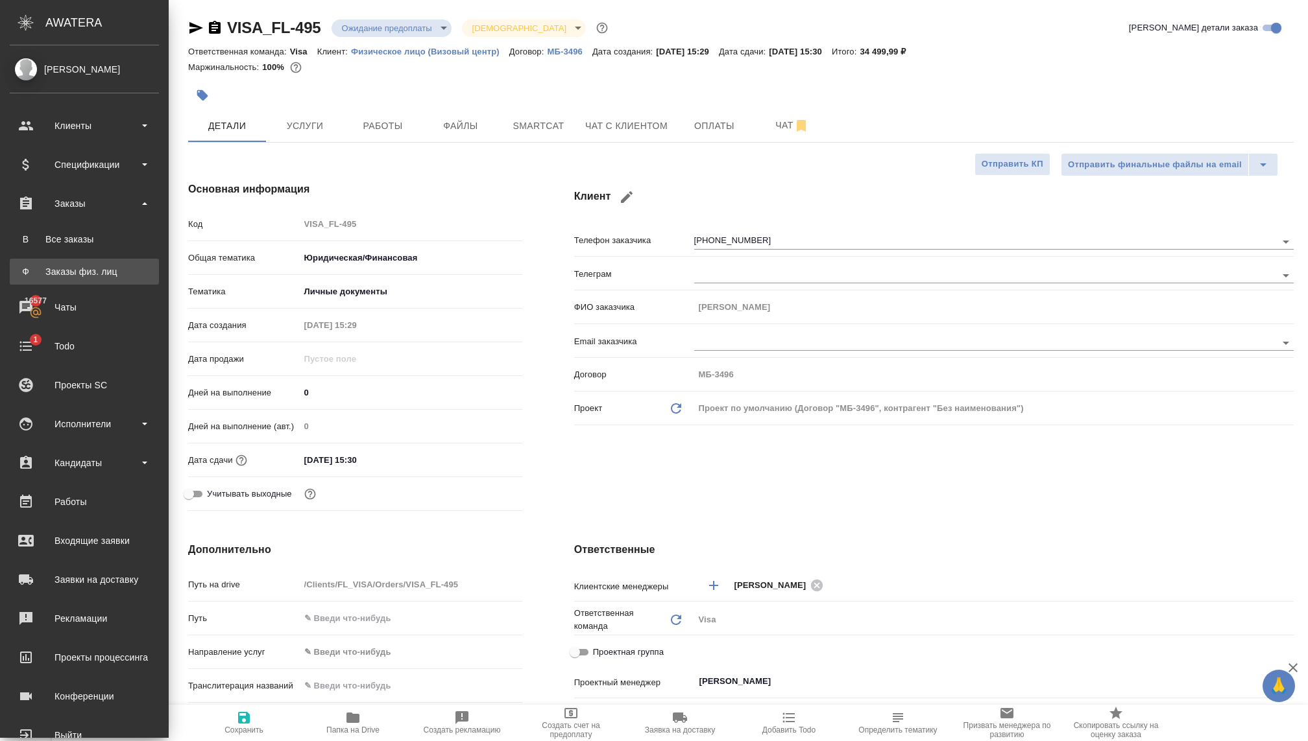
type textarea "x"
click at [56, 272] on div "Заказы физ. лиц" at bounding box center [84, 271] width 136 height 13
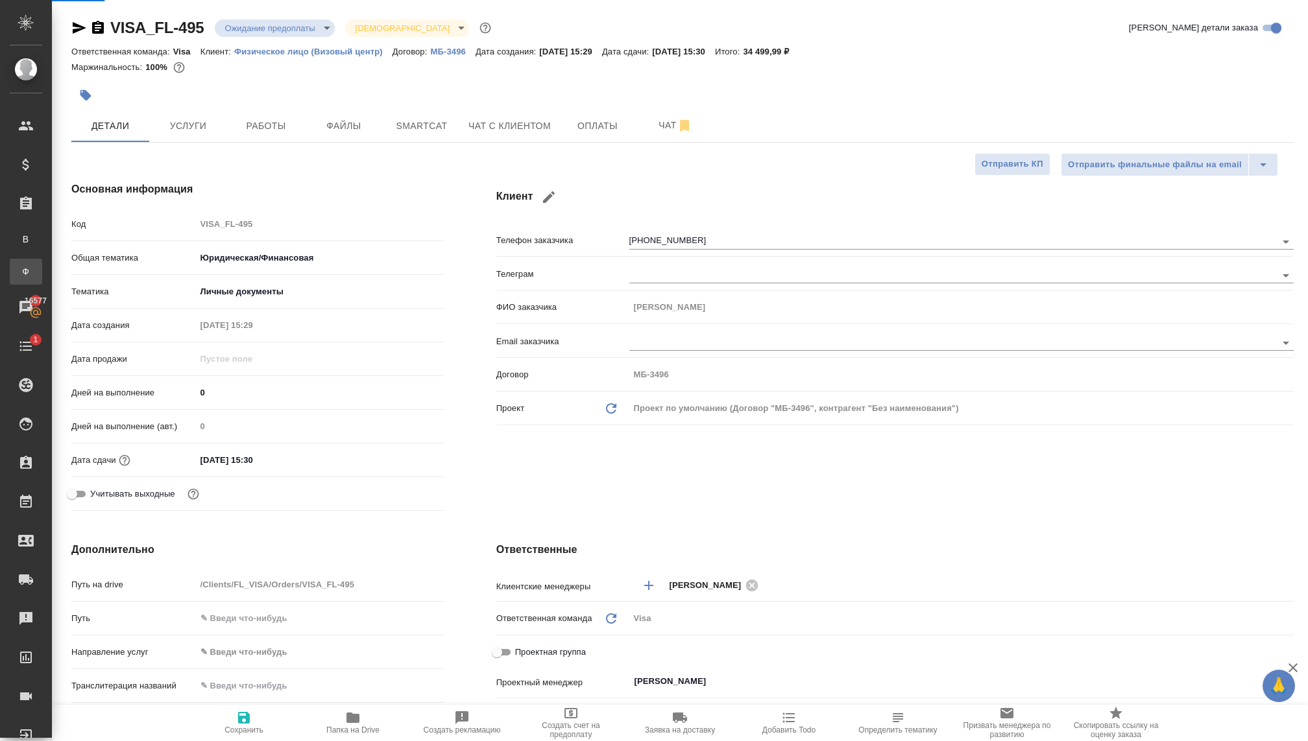
type textarea "x"
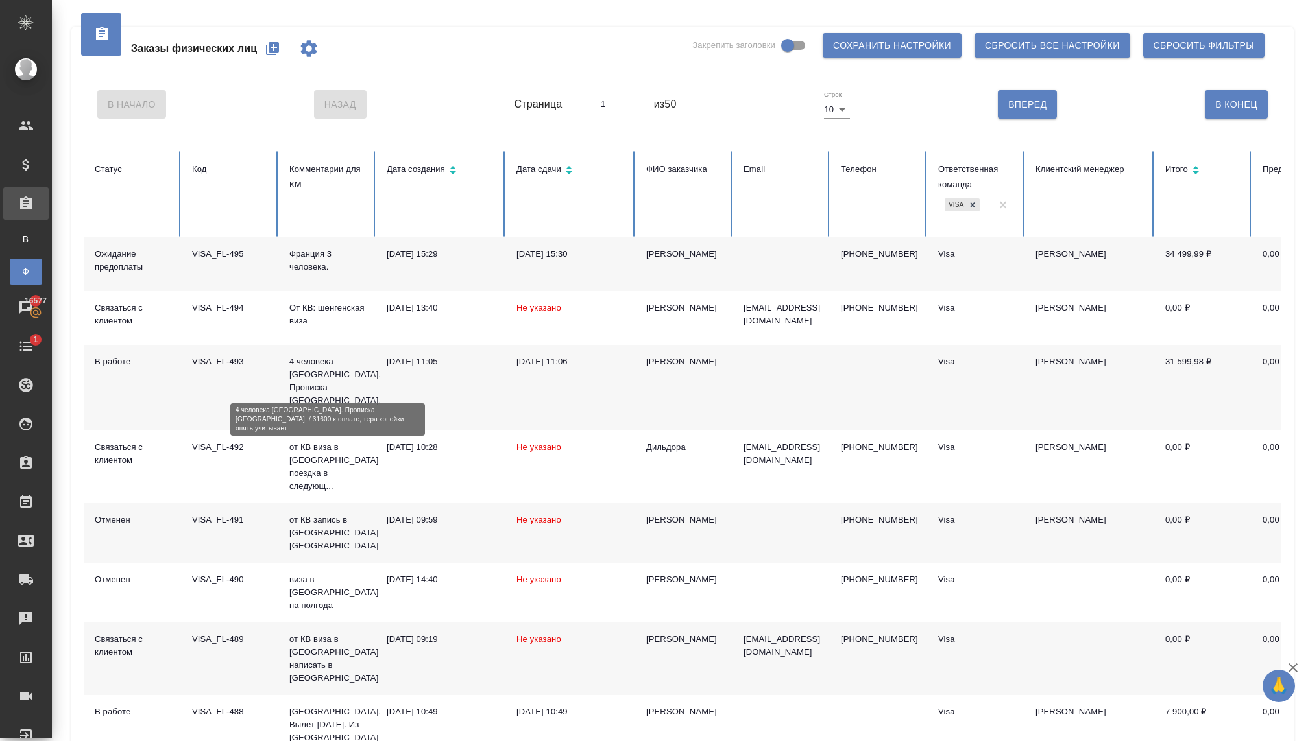
click at [331, 366] on p "4 человека Италия. Прописка Москва. /..." at bounding box center [327, 387] width 77 height 65
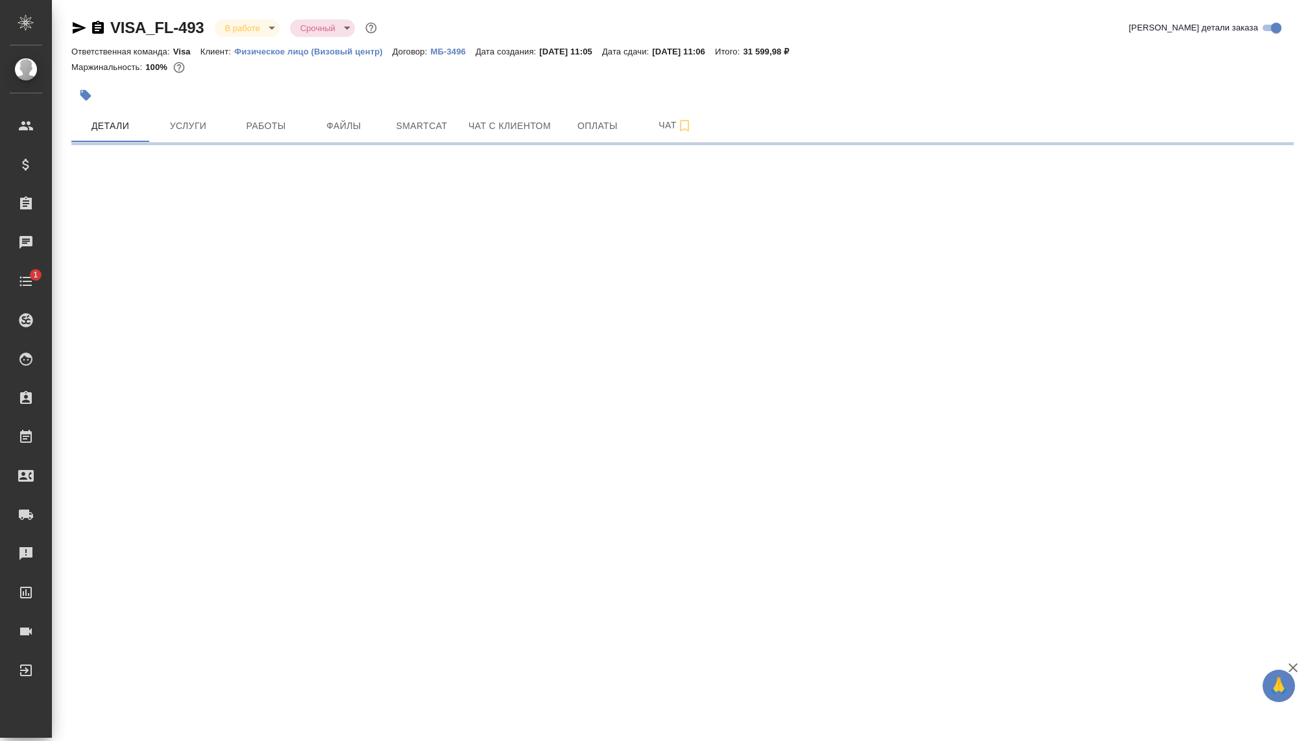
select select "RU"
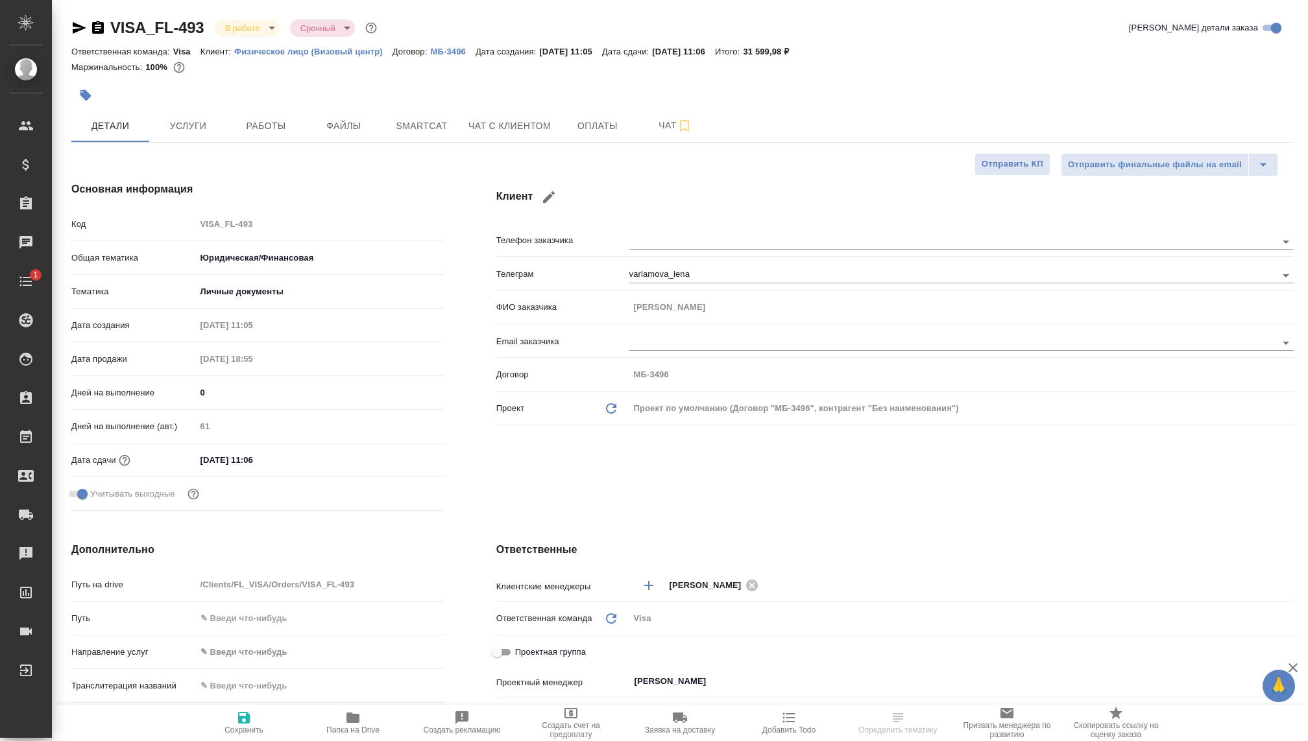
type textarea "x"
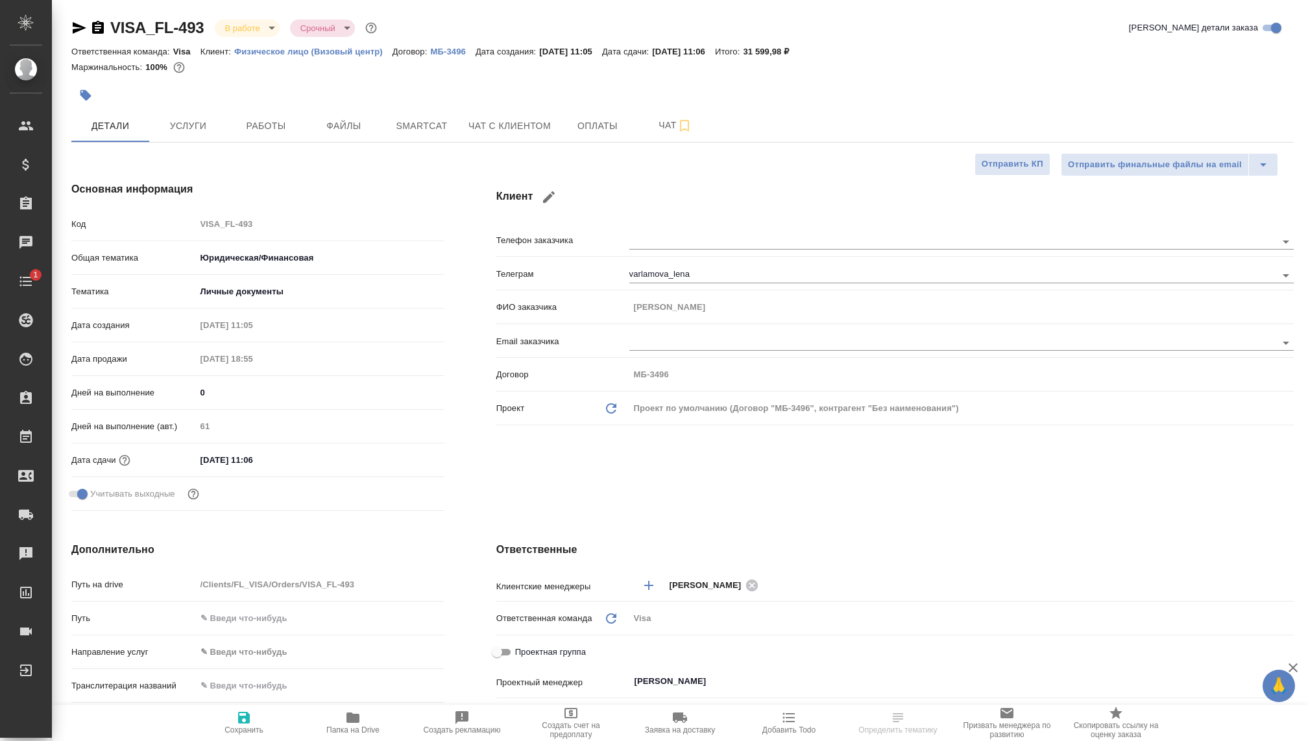
type textarea "x"
click at [76, 30] on icon "button" at bounding box center [80, 28] width 14 height 12
type textarea "x"
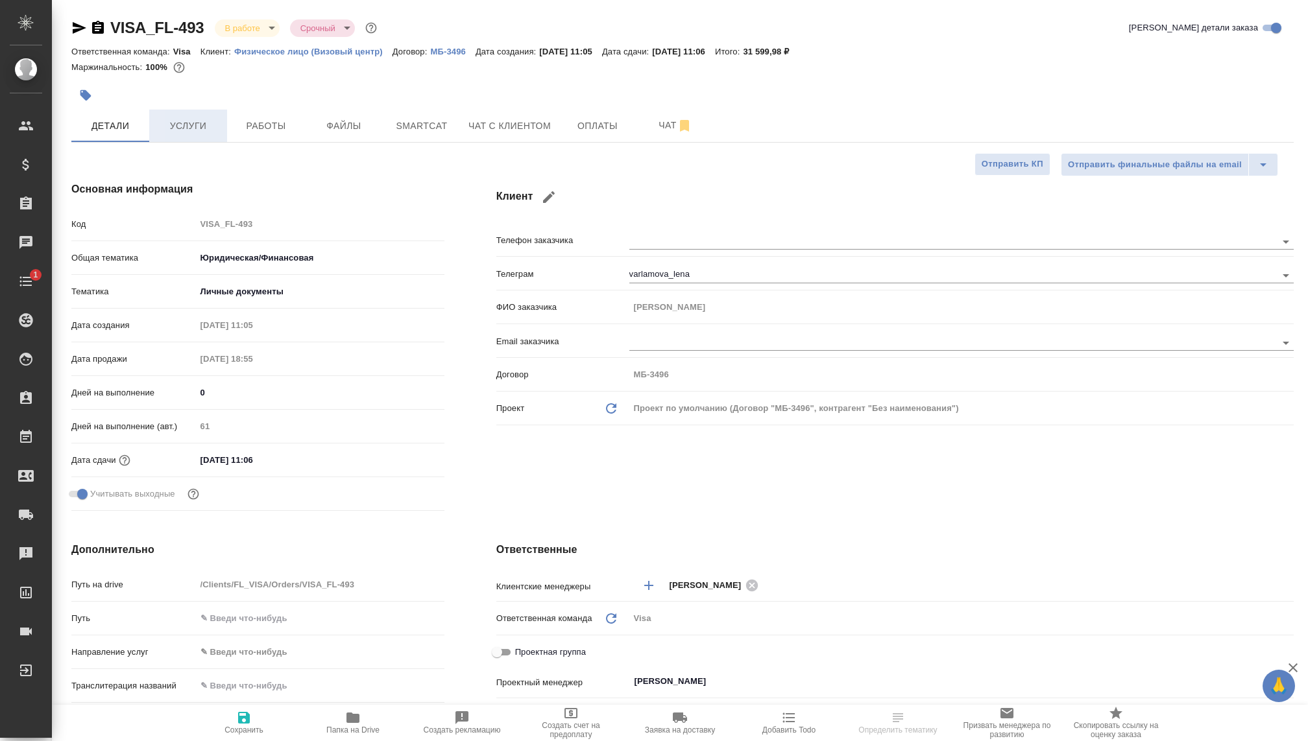
type textarea "x"
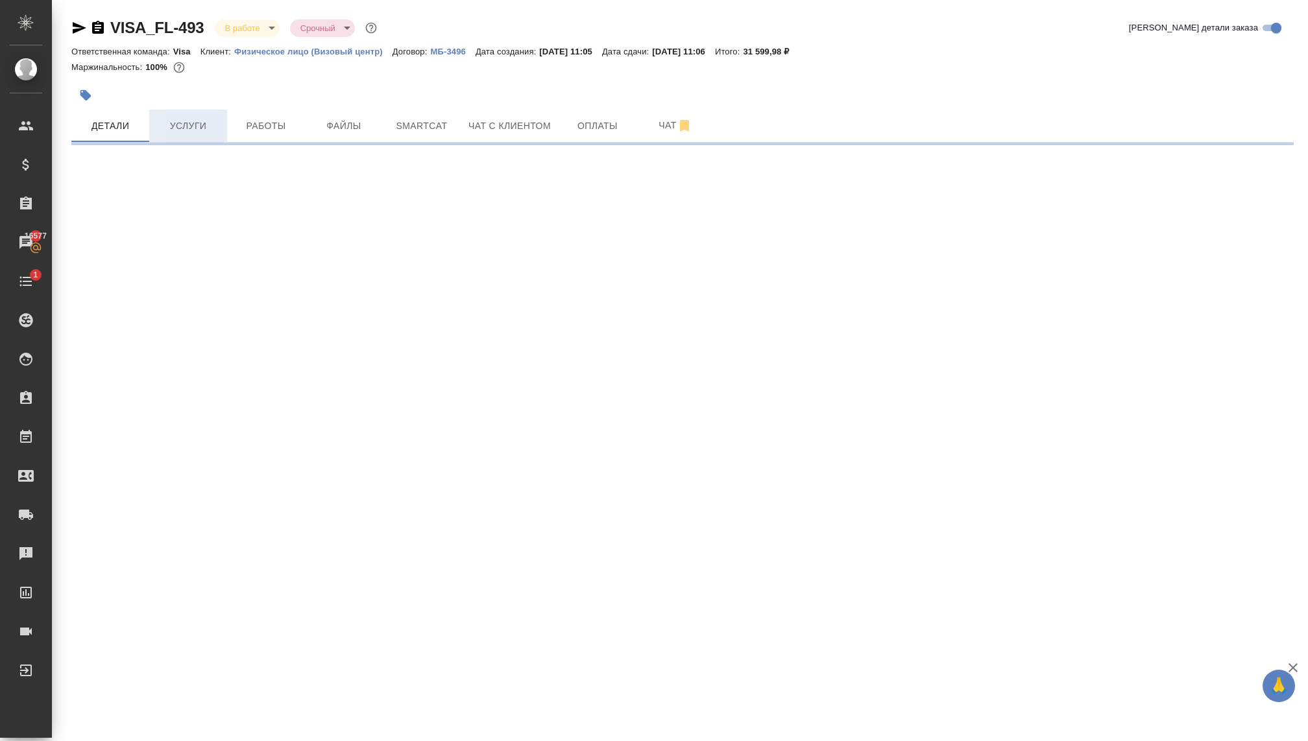
select select "RU"
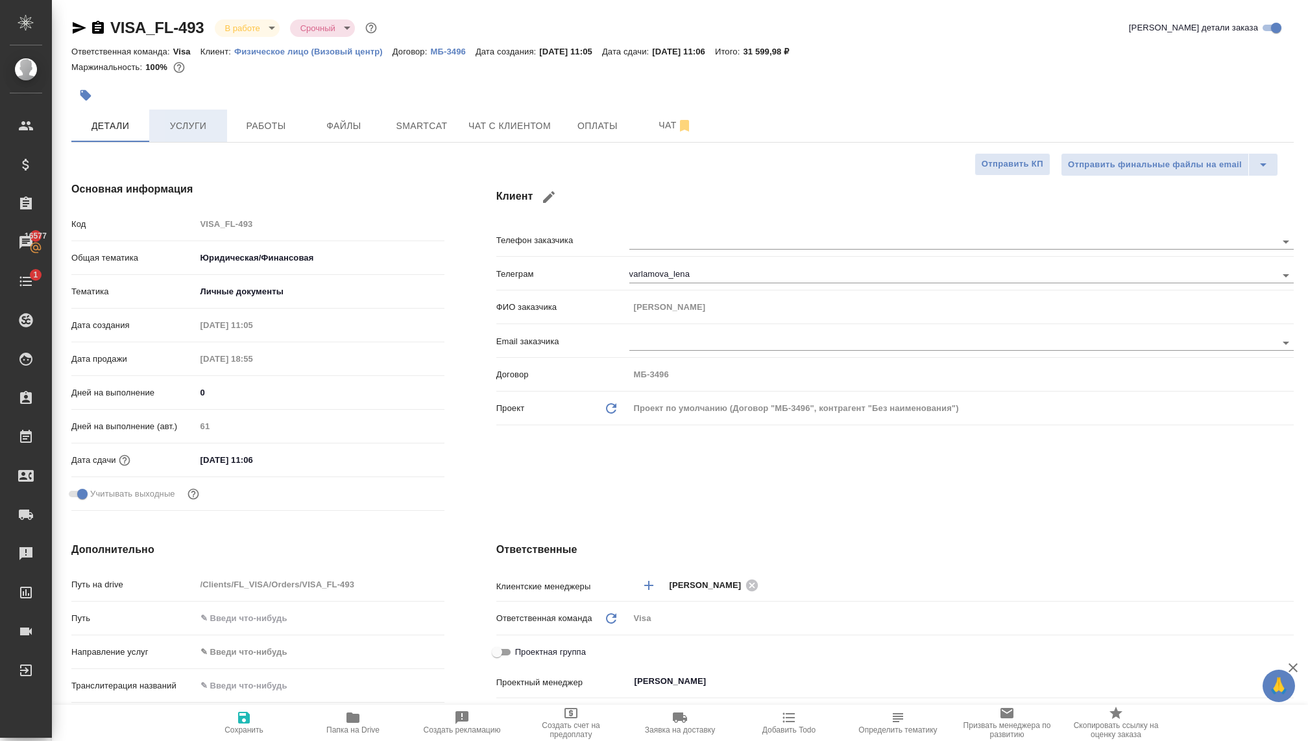
type textarea "x"
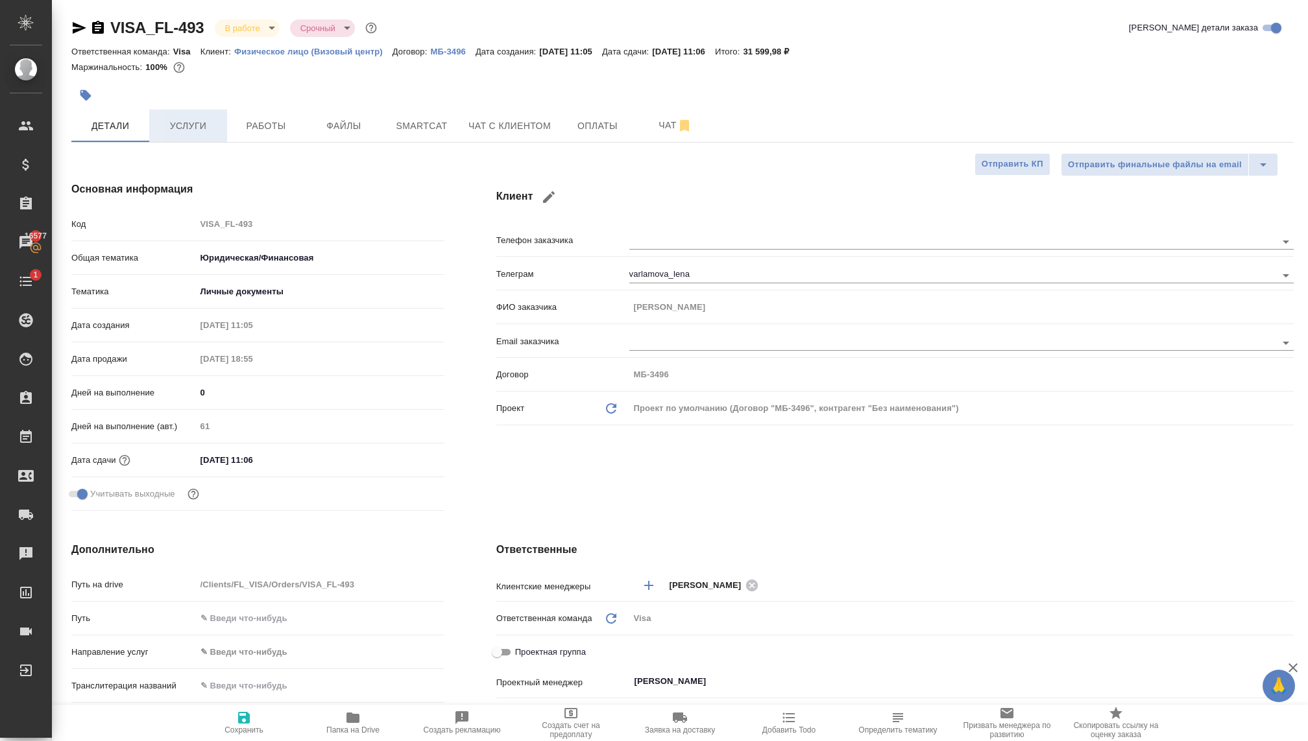
type textarea "x"
